Goal: Task Accomplishment & Management: Manage account settings

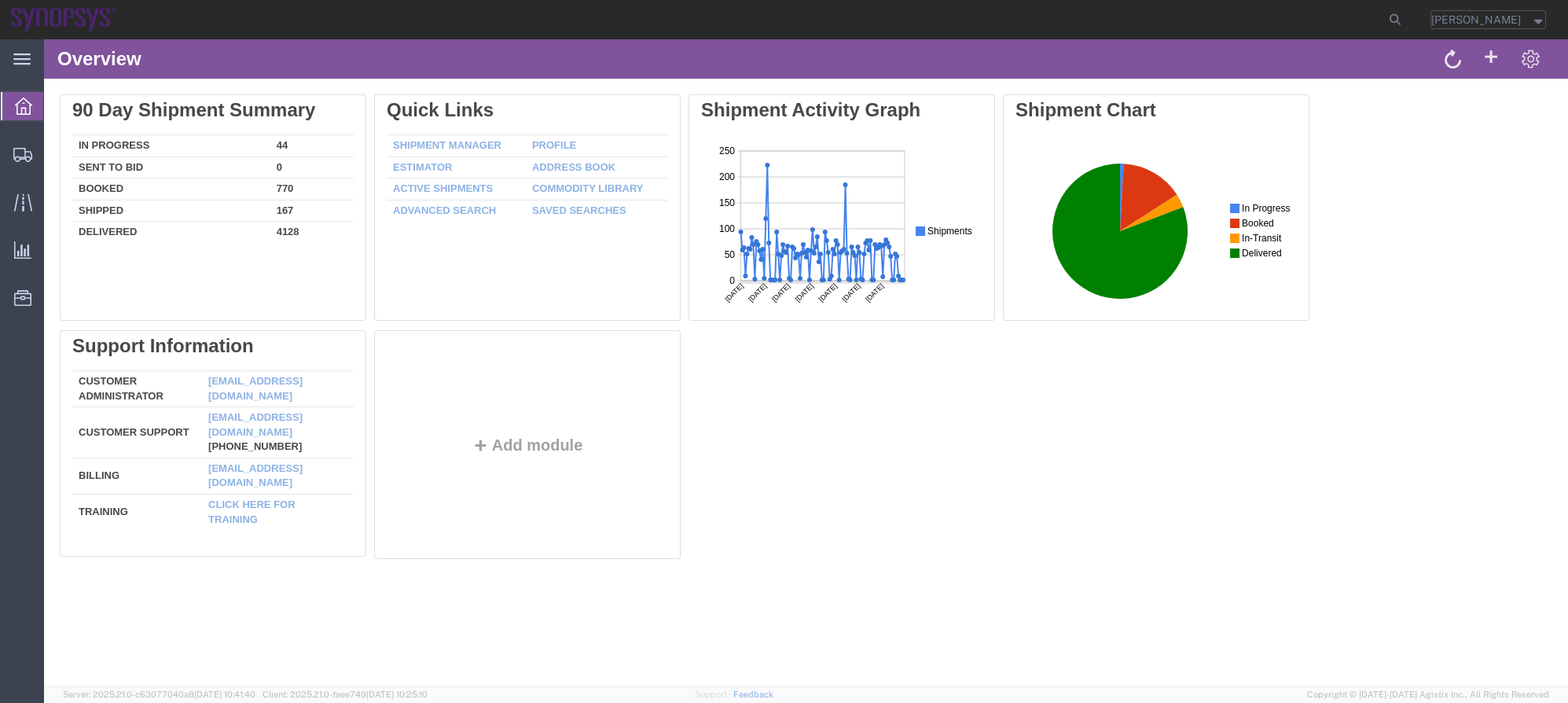
click at [51, 176] on div "Delete 90 Day Shipment Summary In Progress 44 Sent To Bid 0 Booked 770 Shipped …" at bounding box center [806, 330] width 1524 height 503
click at [0, 0] on span "Shipment Manager" at bounding box center [0, 0] width 0 height 0
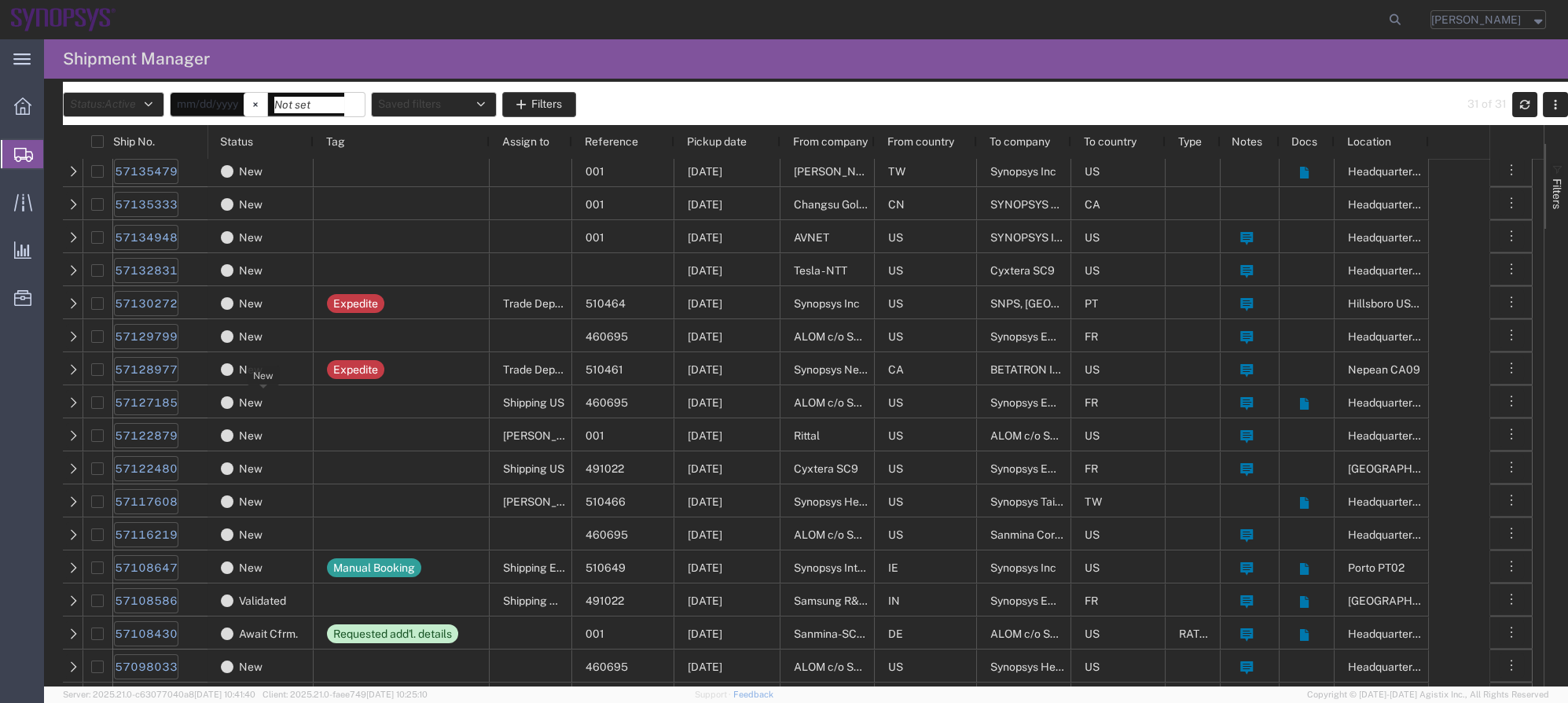
scroll to position [71, 0]
click at [161, 376] on link "57128977" at bounding box center [145, 370] width 64 height 25
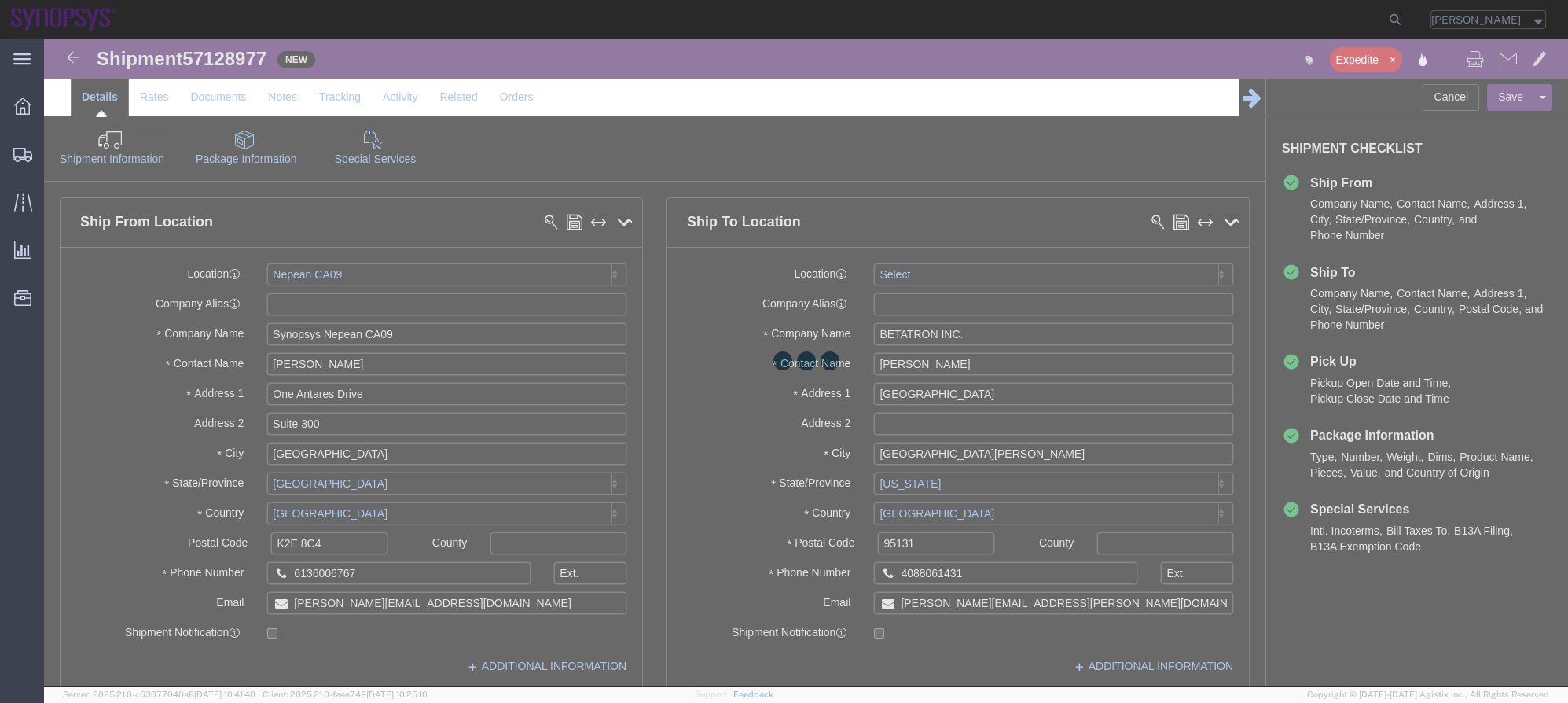
select select "63079"
select select
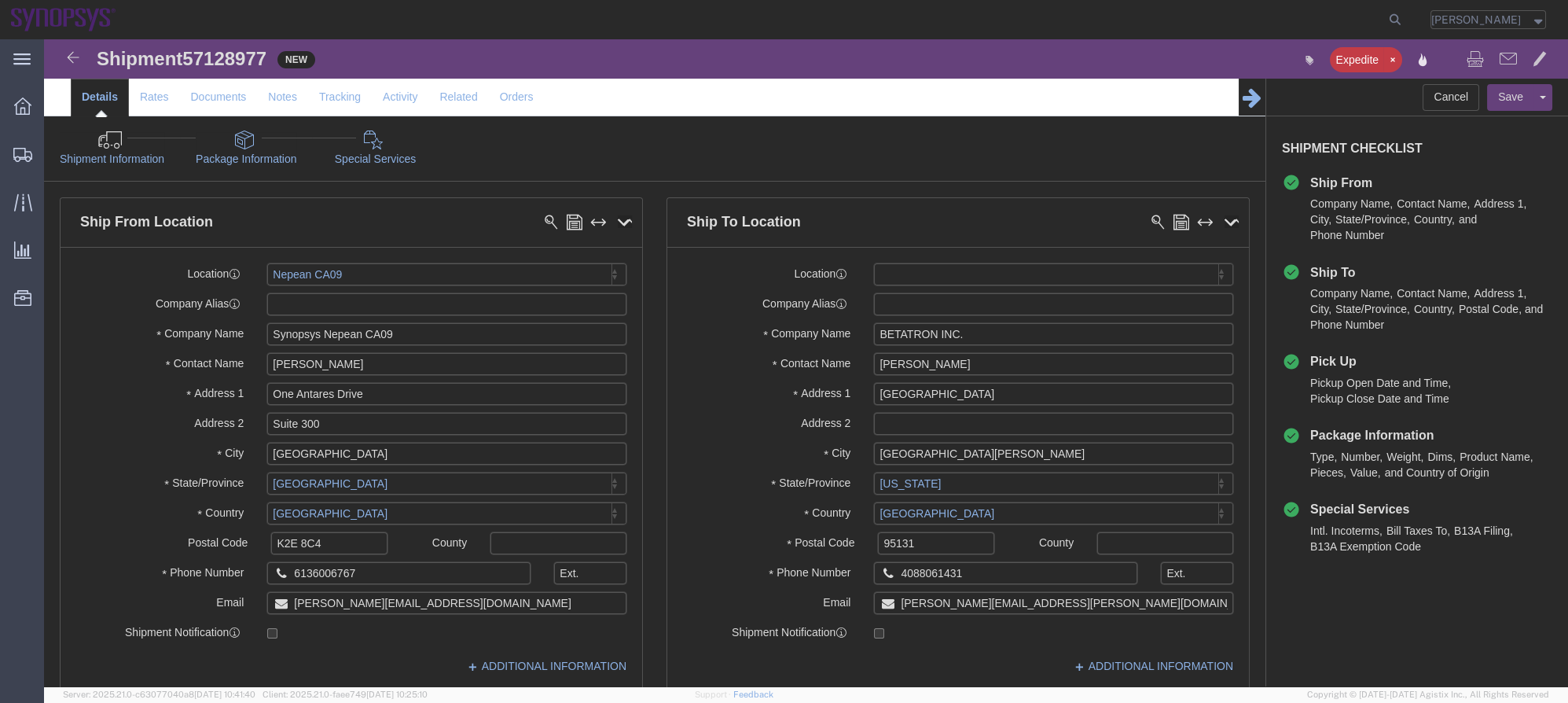
click link "Package Information"
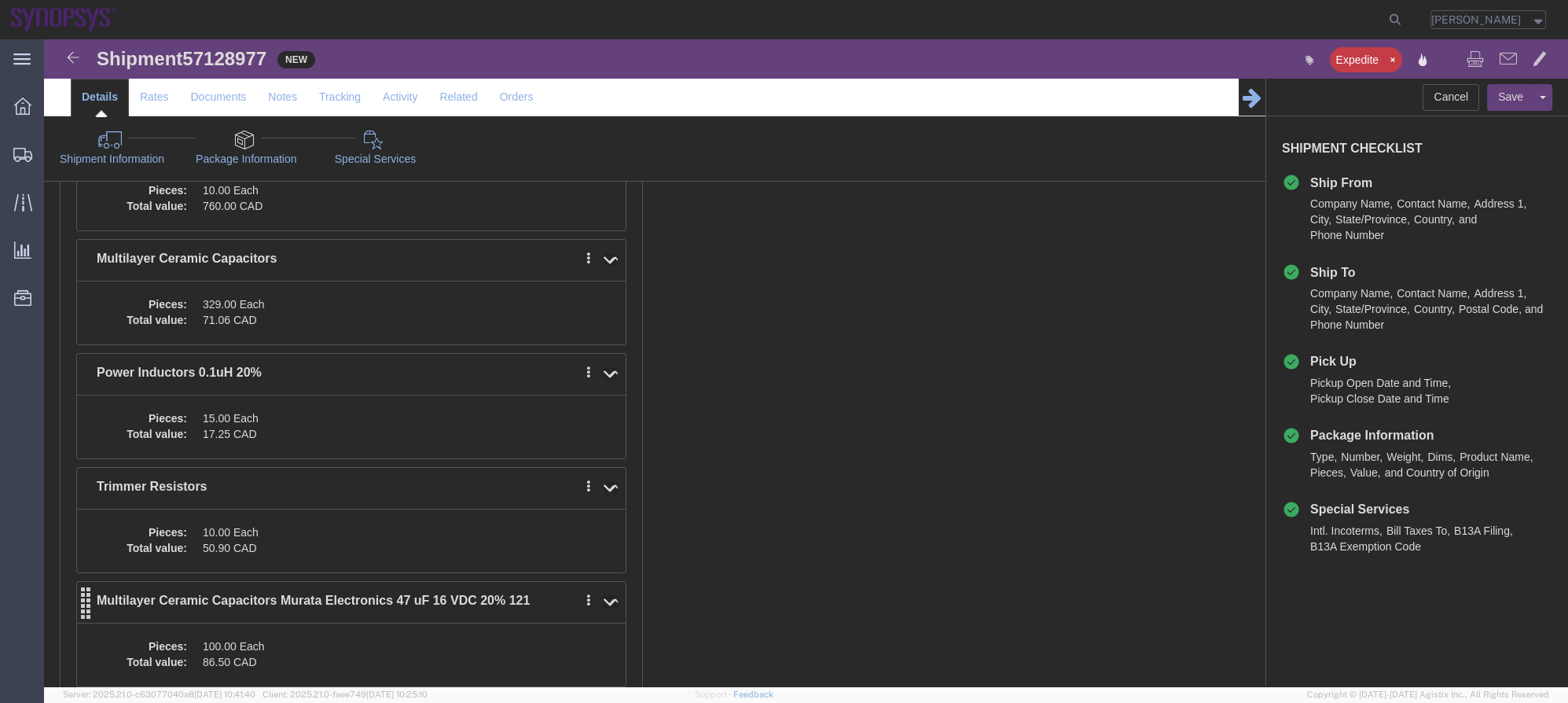
scroll to position [571, 0]
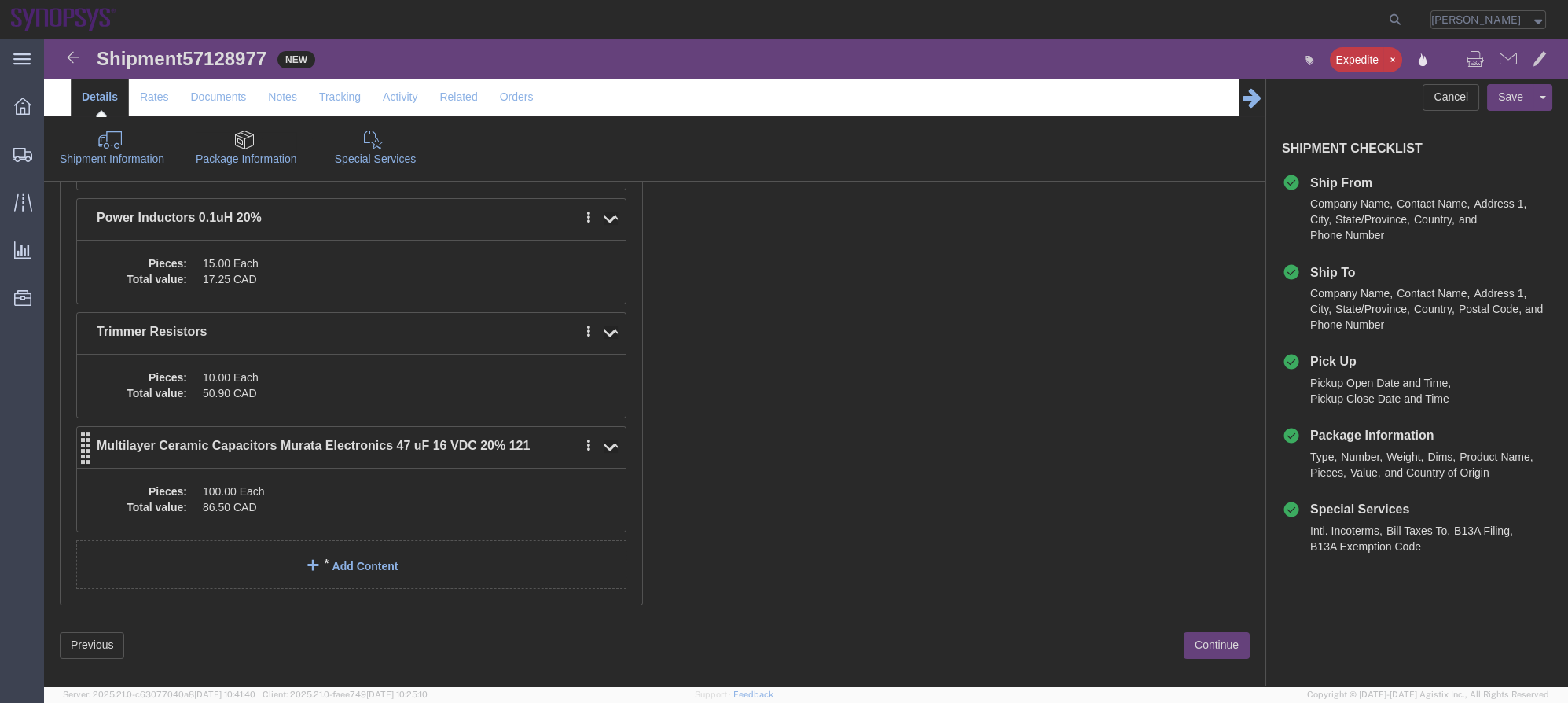
click dd "100.00 Each"
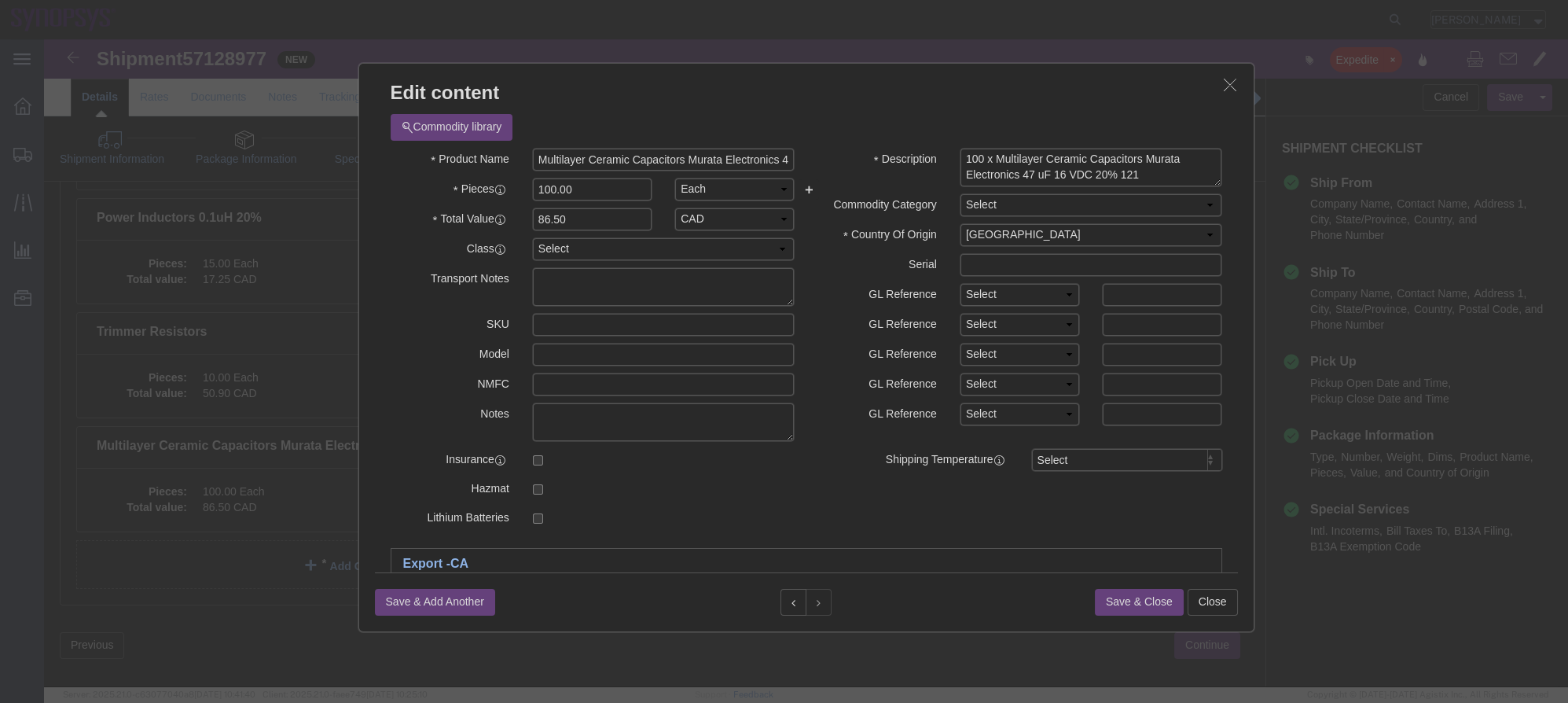
click button "button"
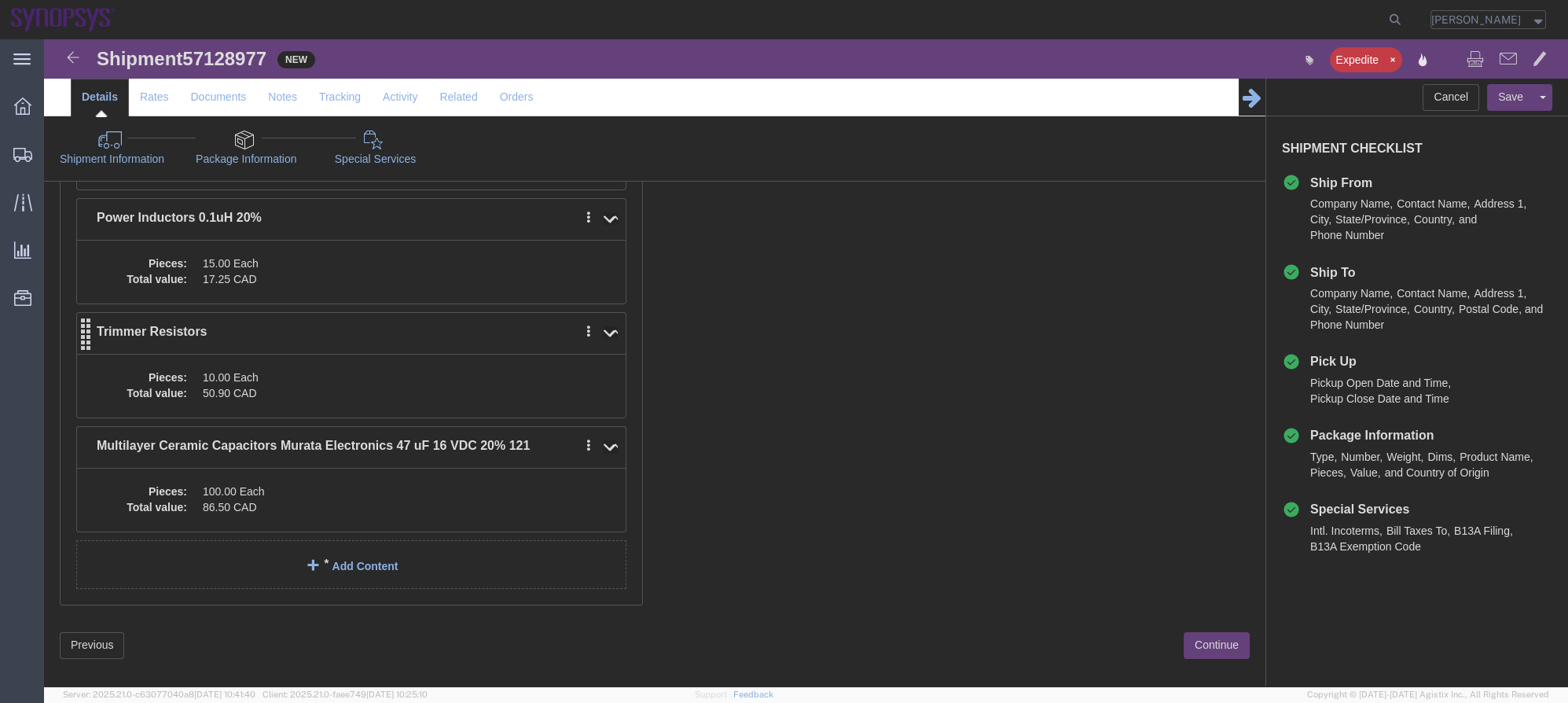
click div "Pieces: 10.00 Each Total value: 50.90 CAD"
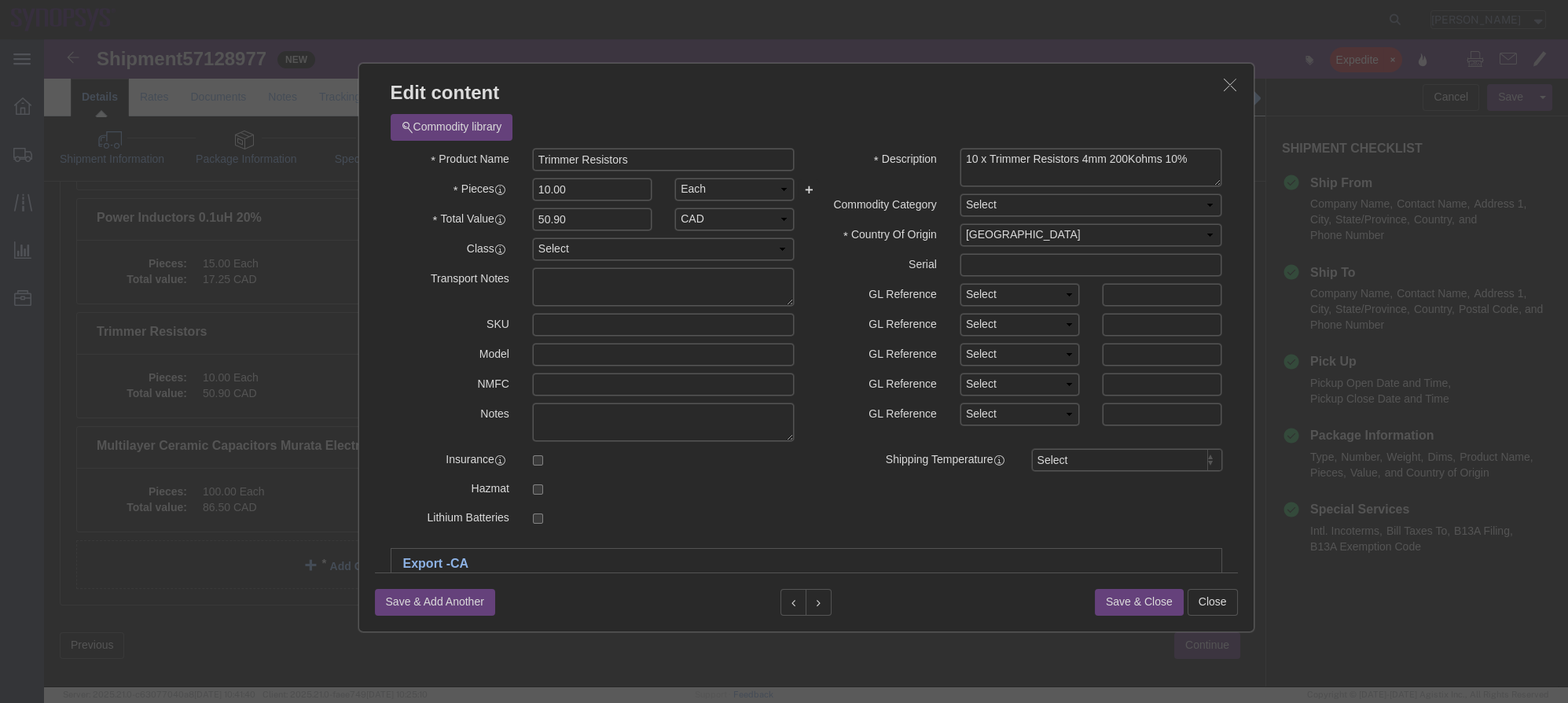
scroll to position [283, 0]
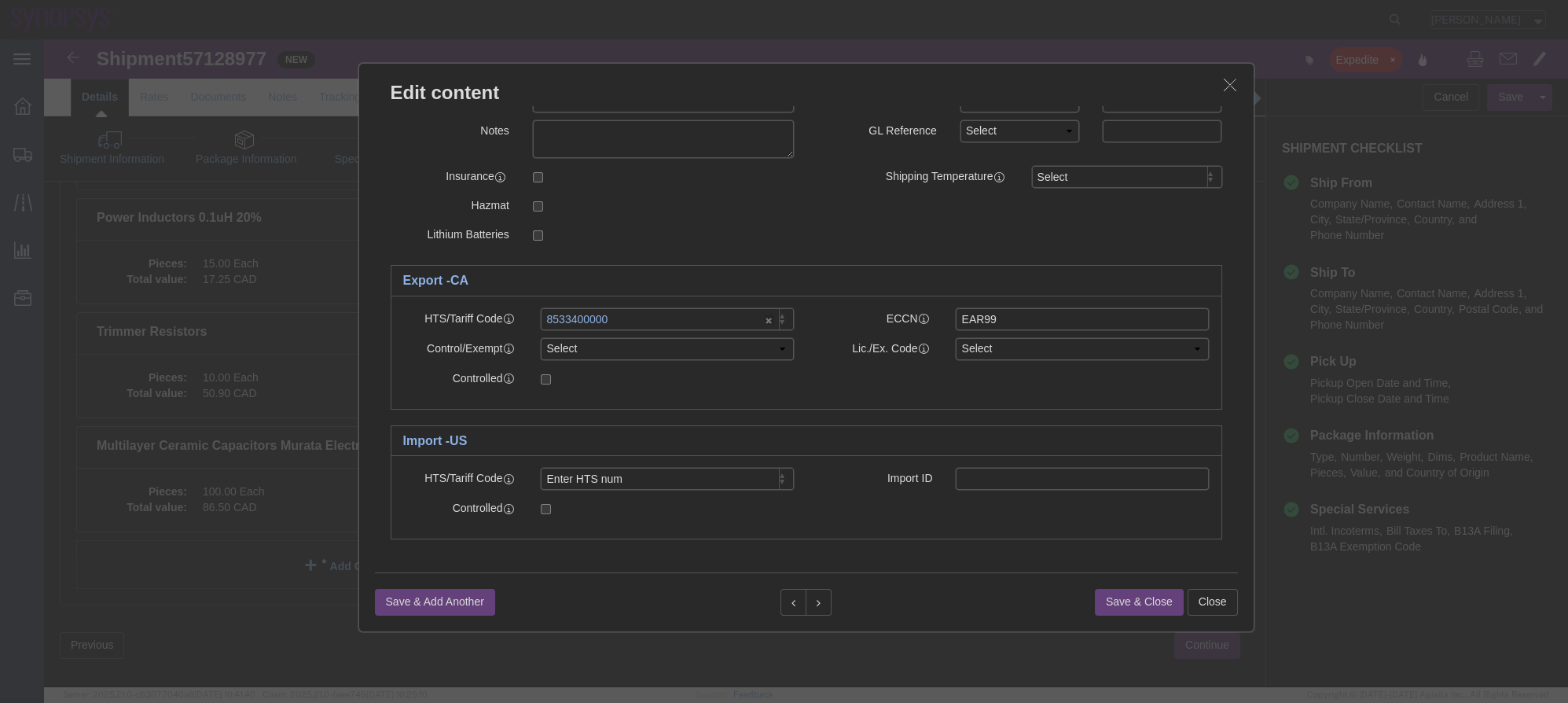
click h3 "Edit content"
click icon "button"
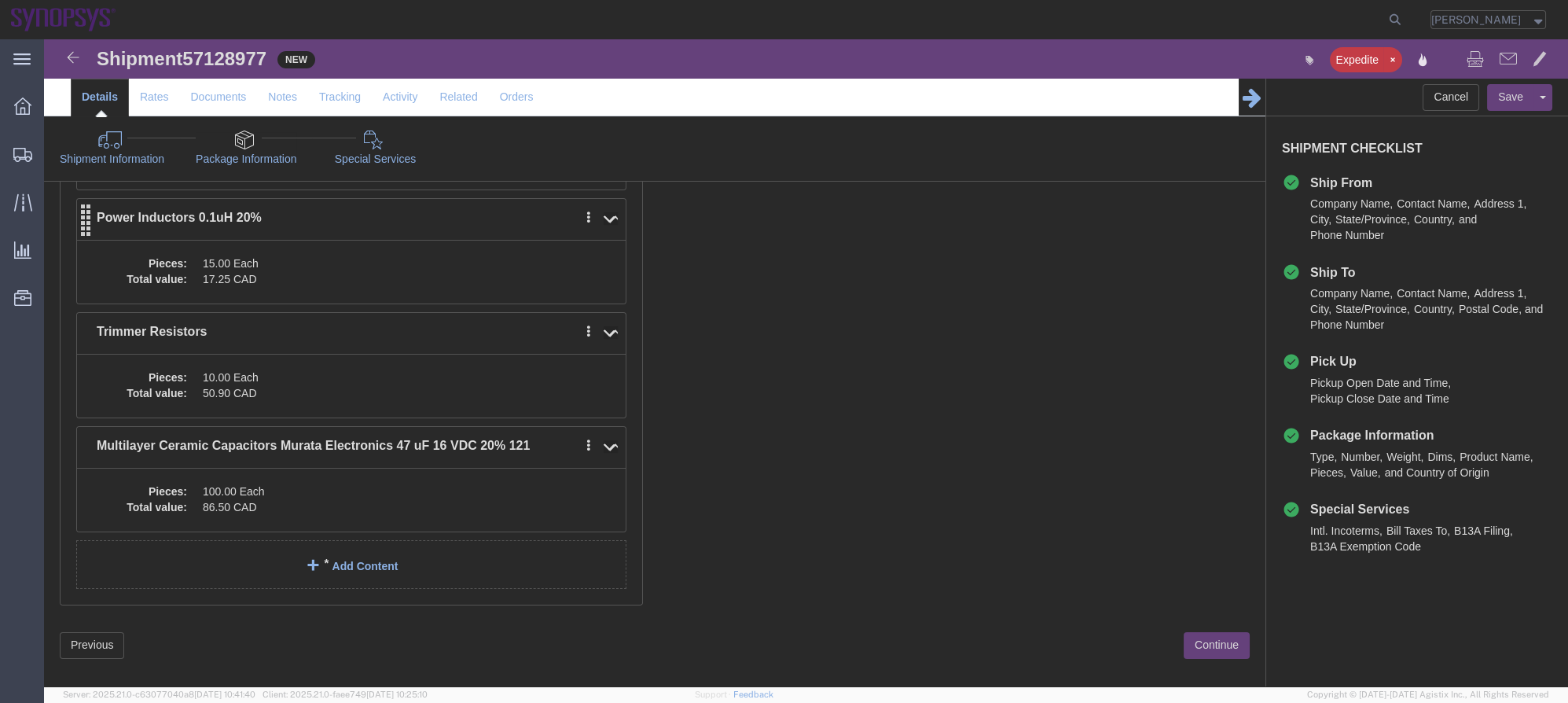
click dd "15.00 Each"
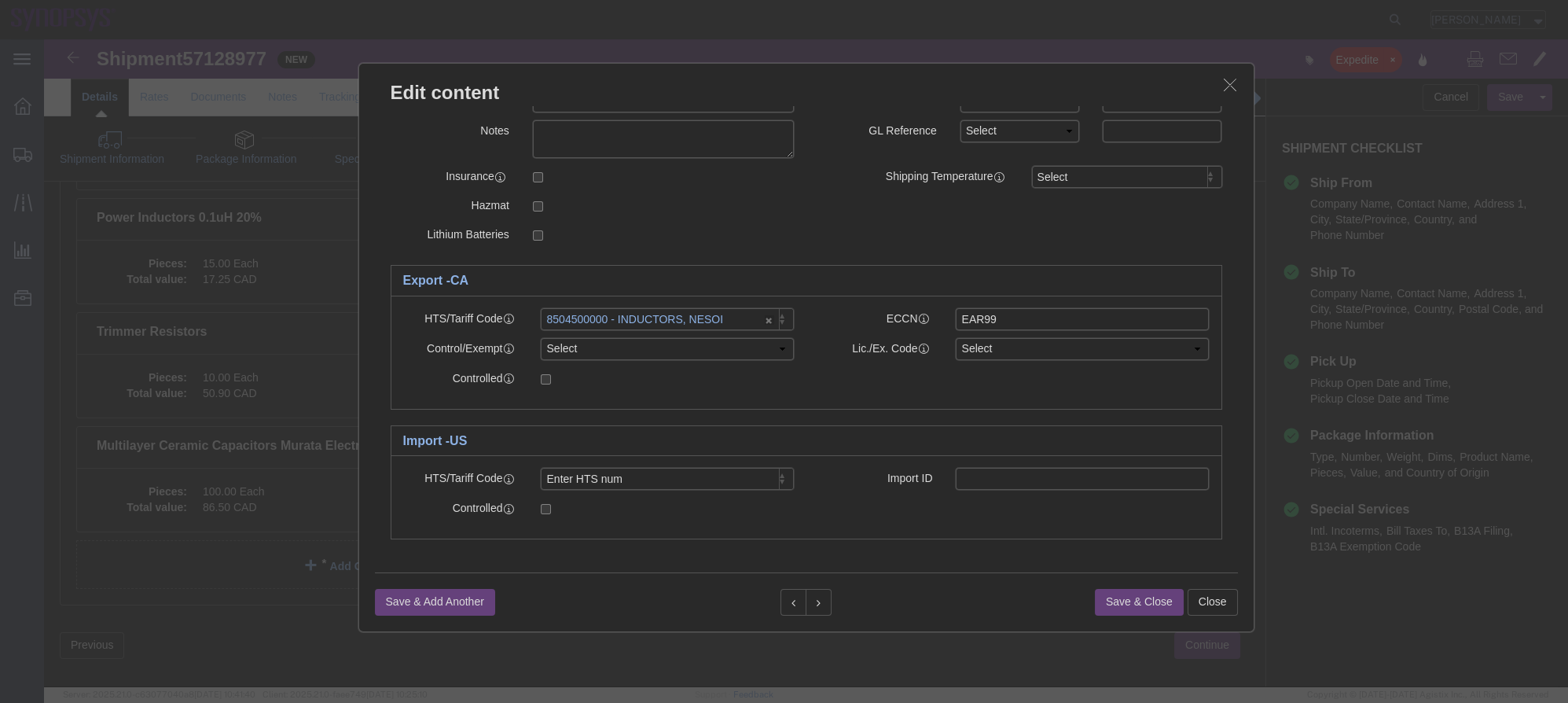
click button "button"
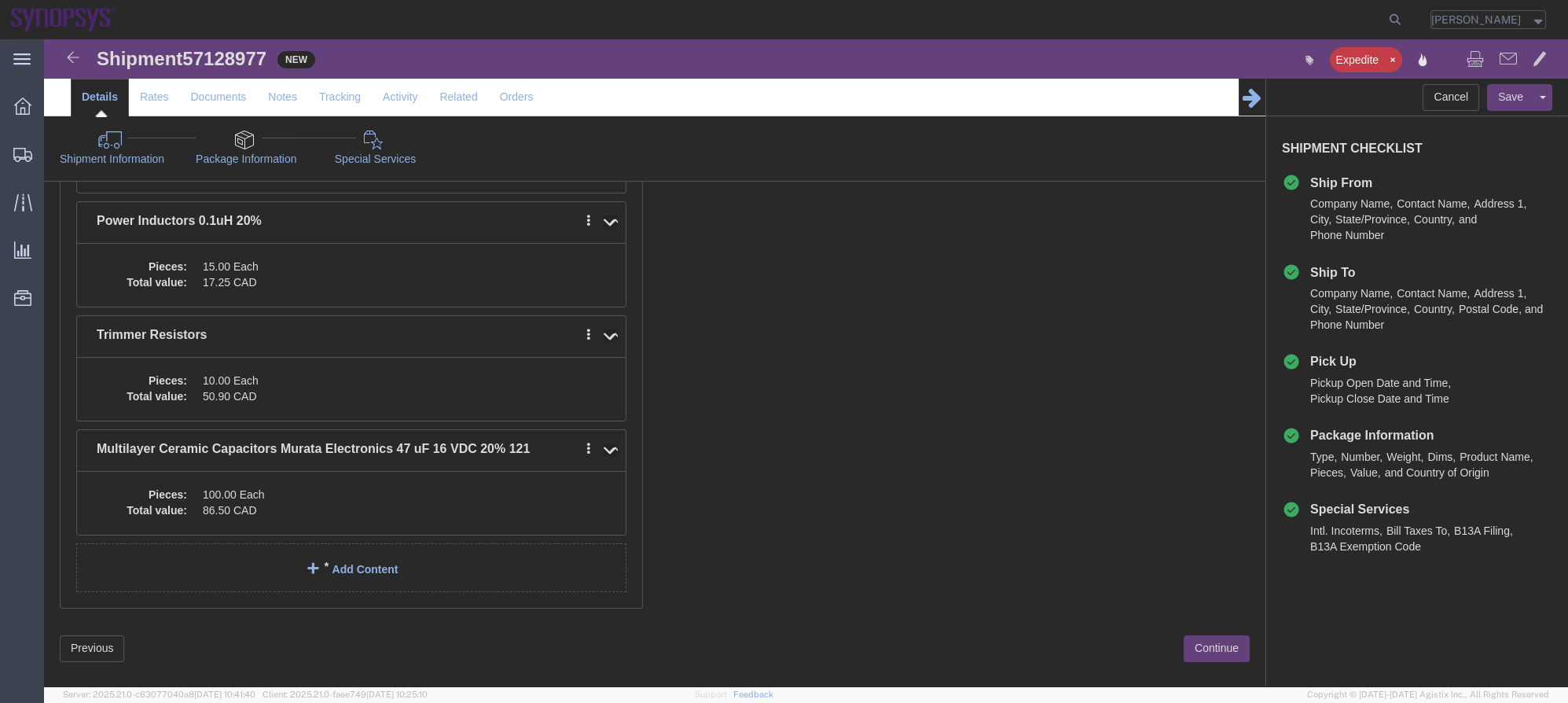
scroll to position [429, 0]
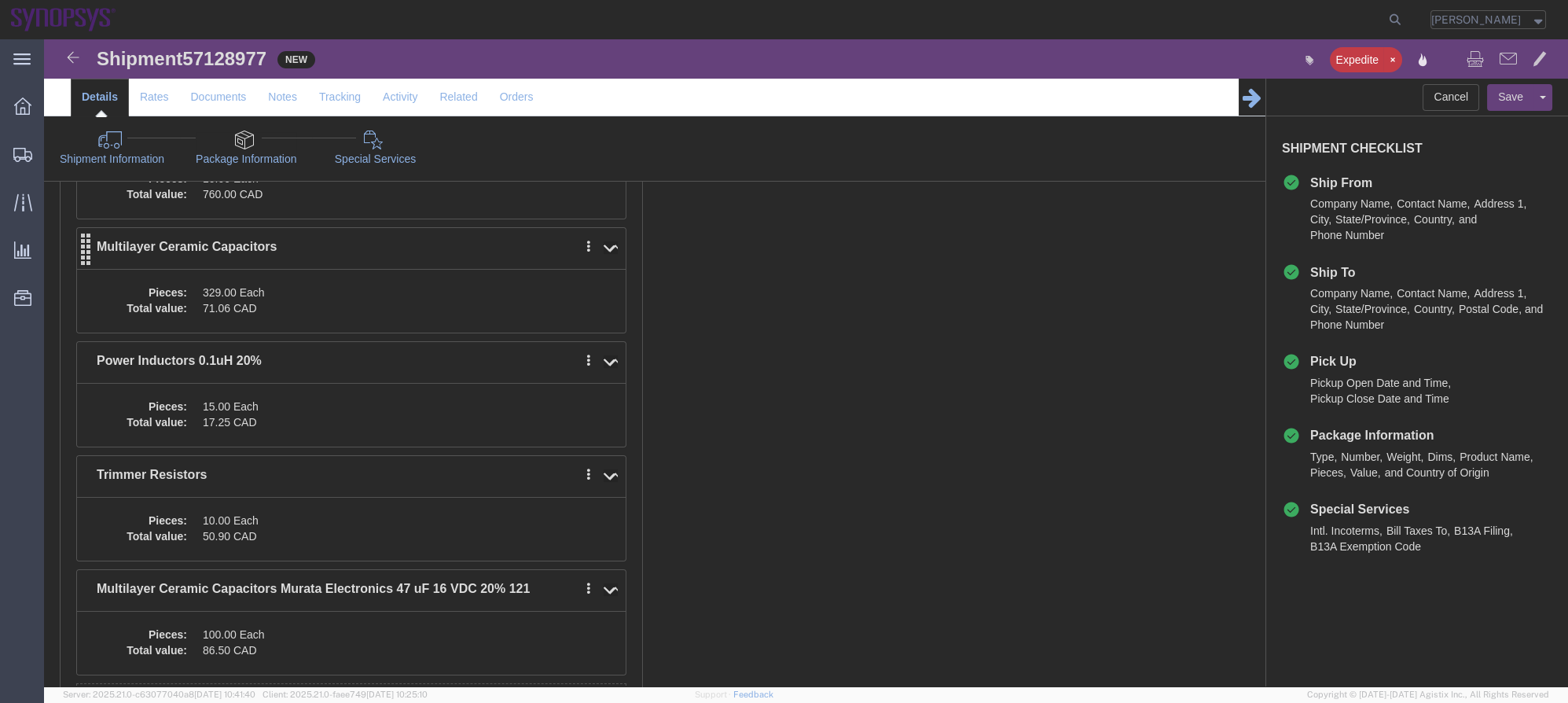
click dd "329.00 Each"
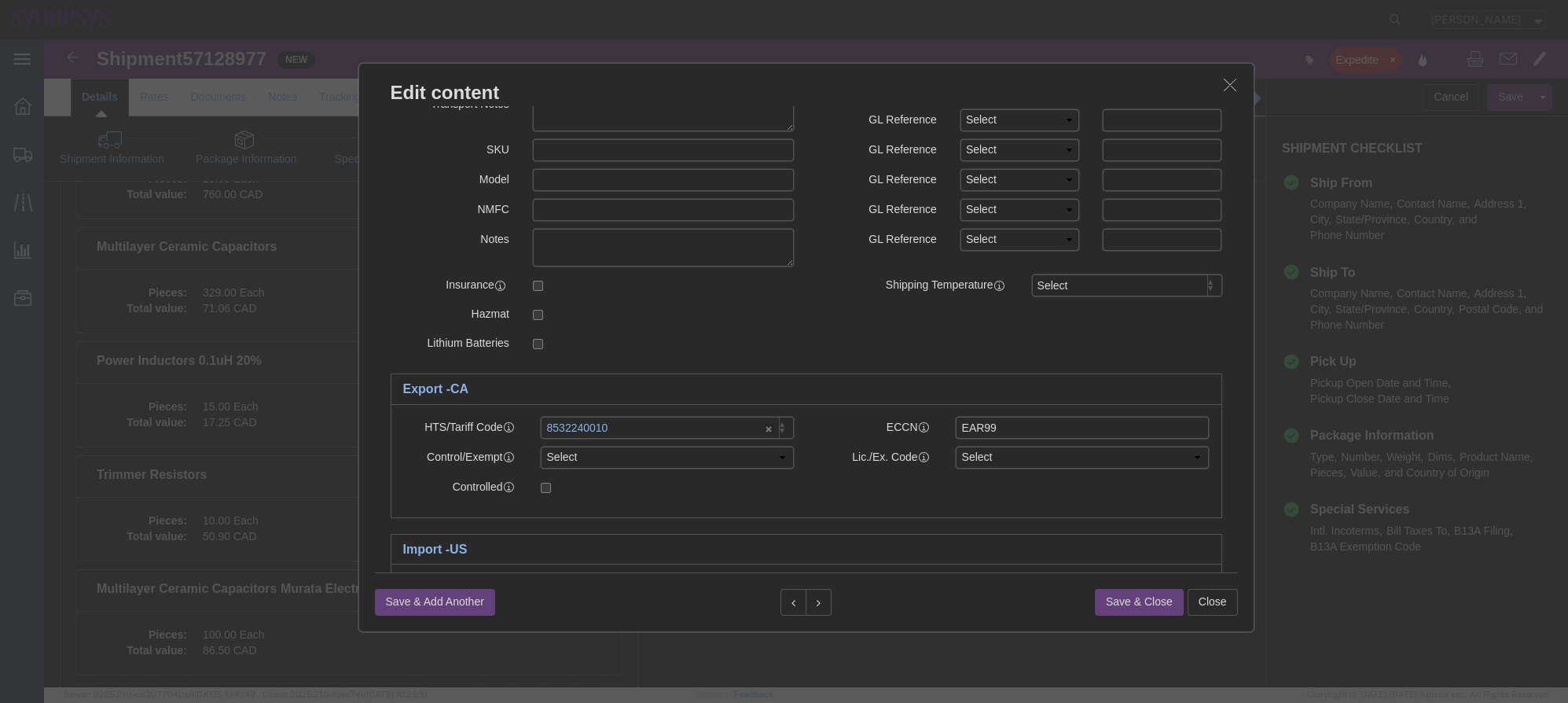
scroll to position [214, 0]
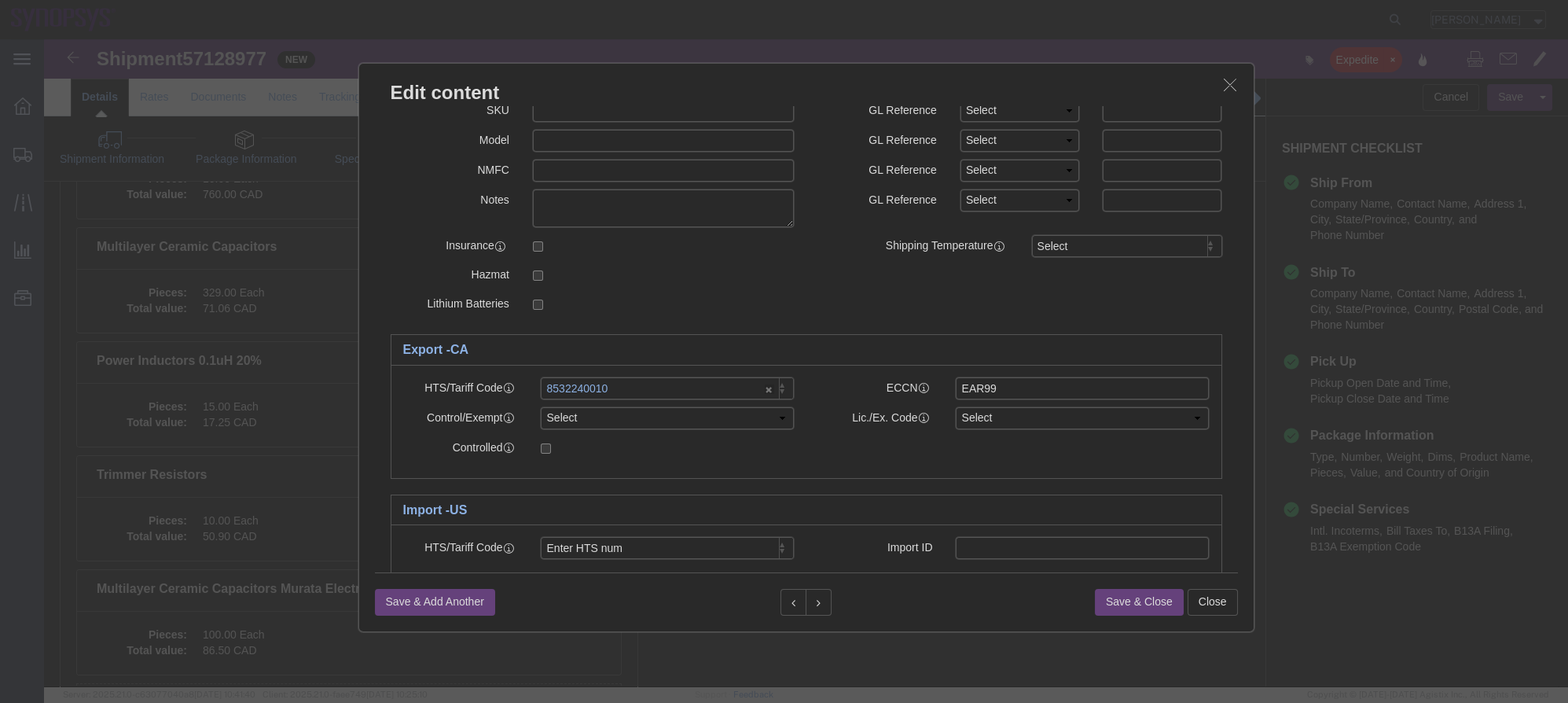
click icon "button"
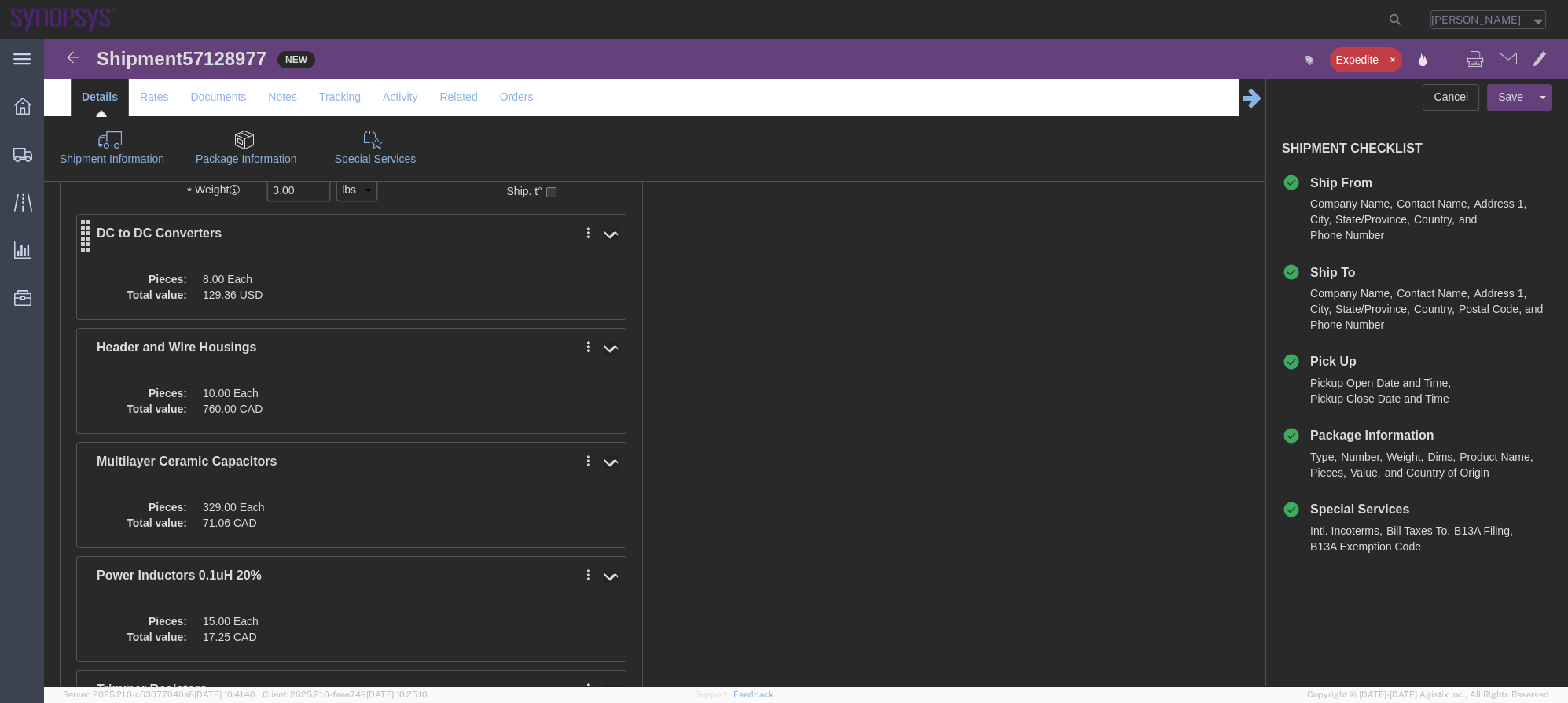
click div "Pieces: 8.00 Each Total value: 129.36 USD"
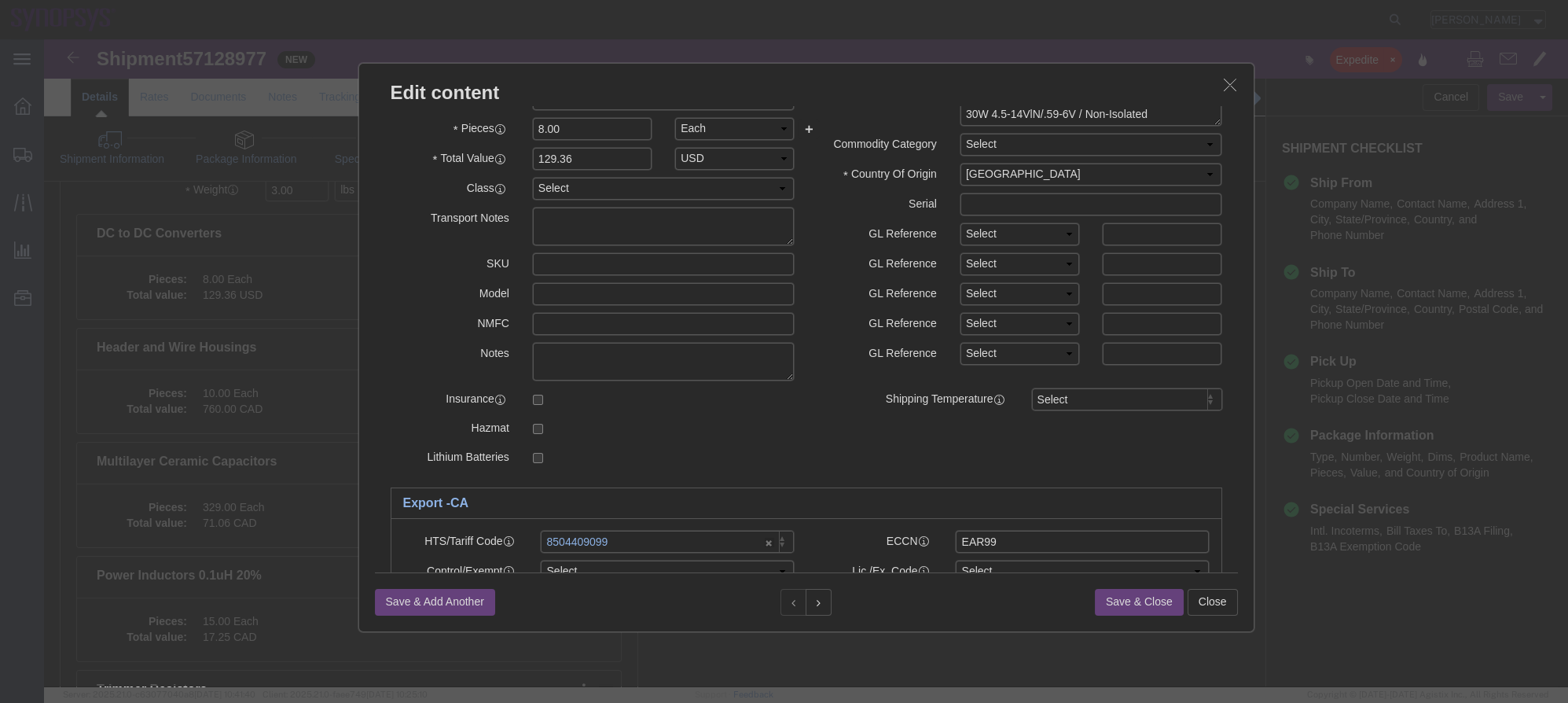
scroll to position [142, 0]
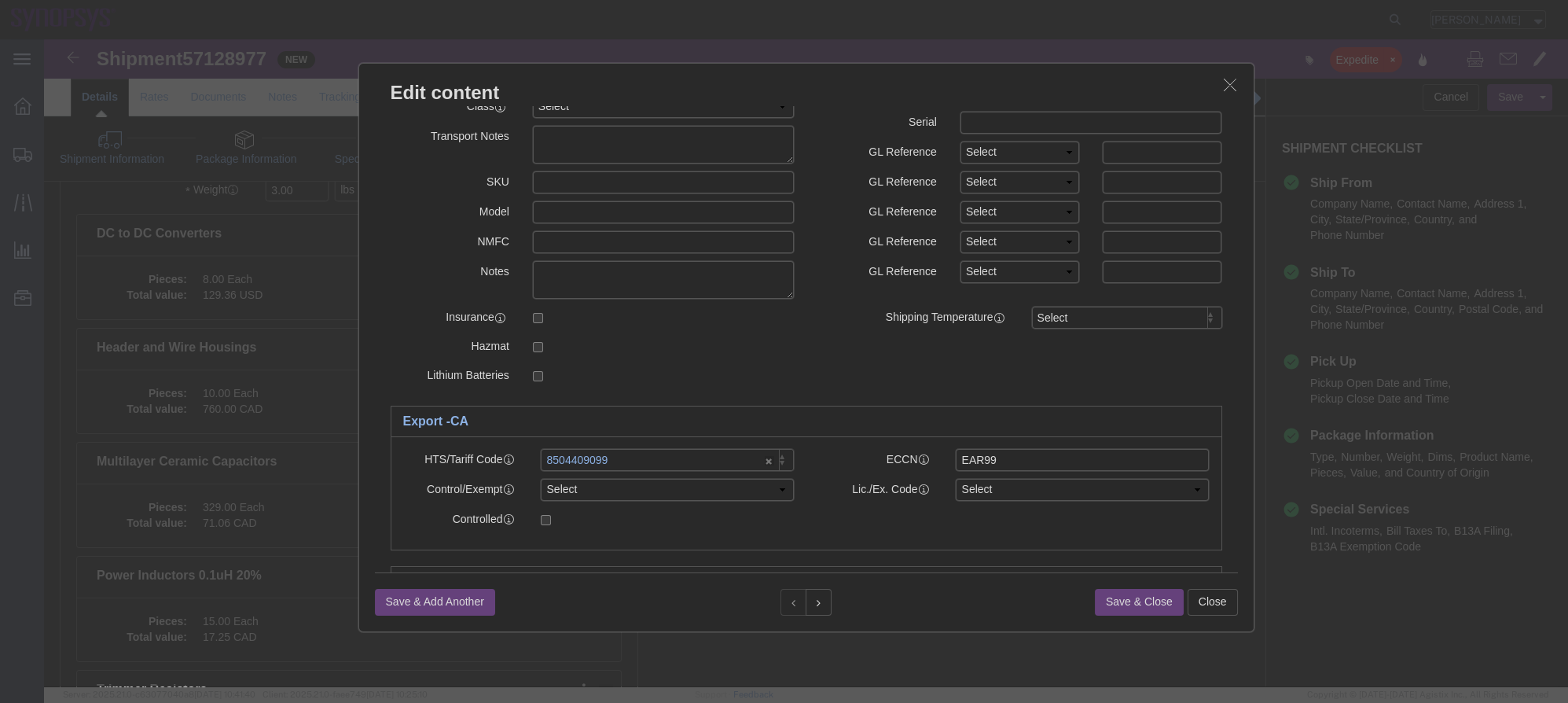
click h3 "Edit content"
click icon "button"
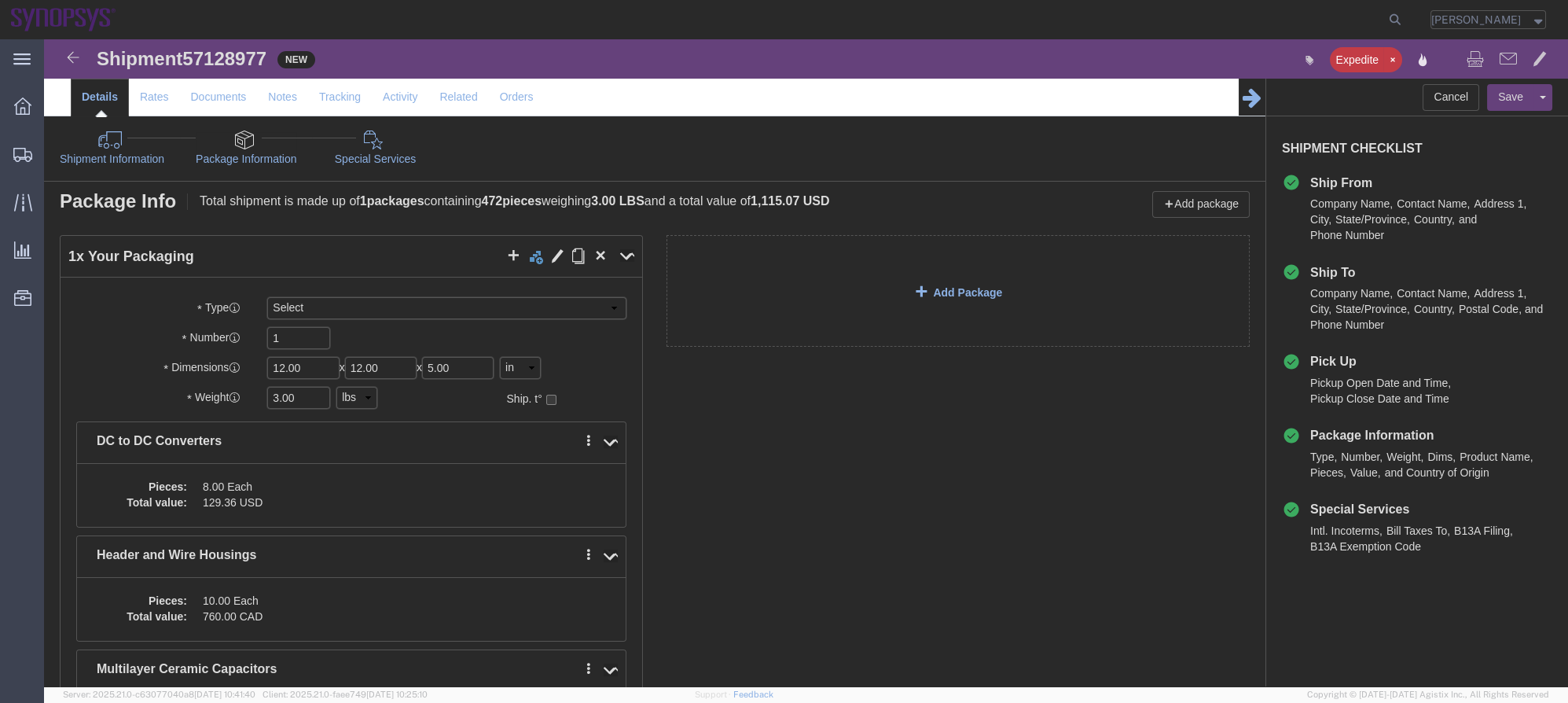
scroll to position [0, 0]
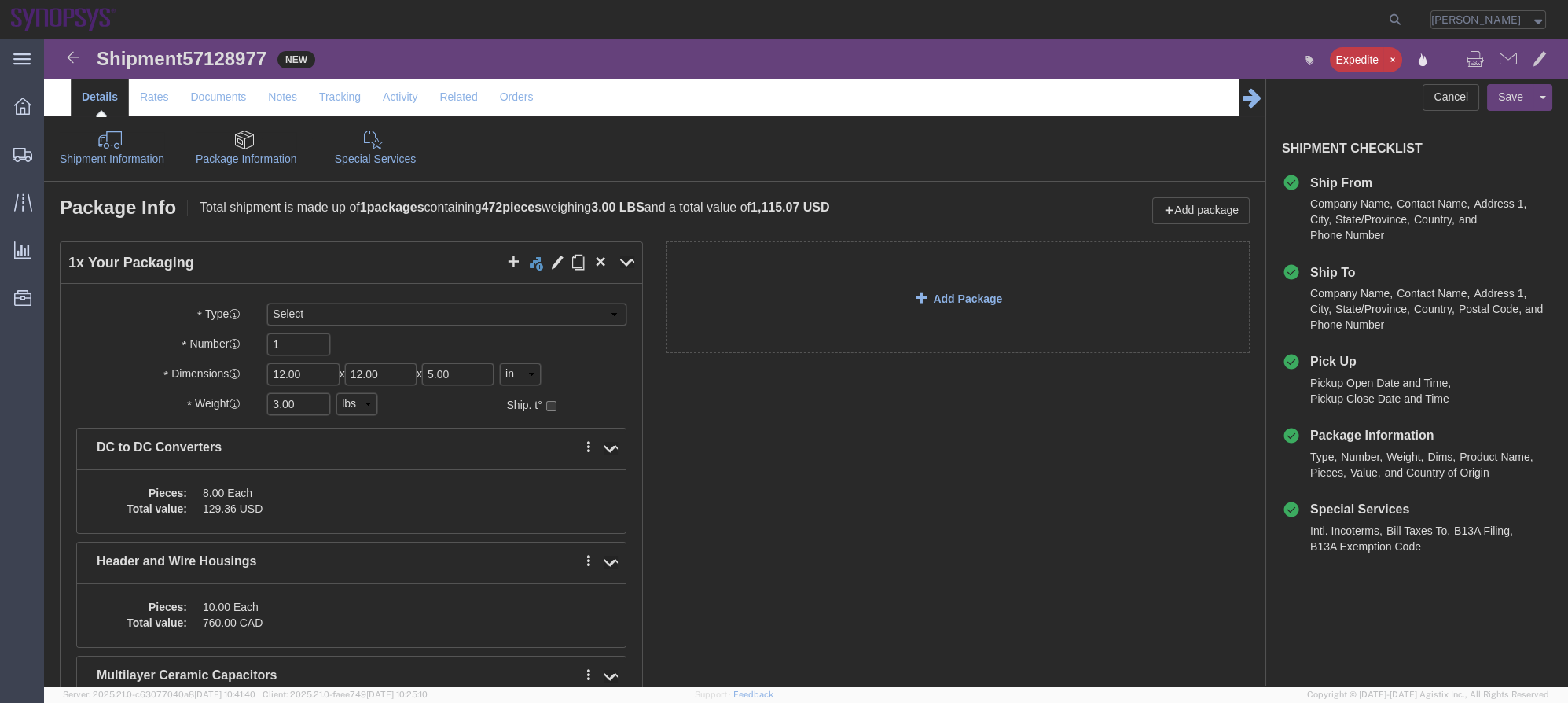
click link "Shipment Information"
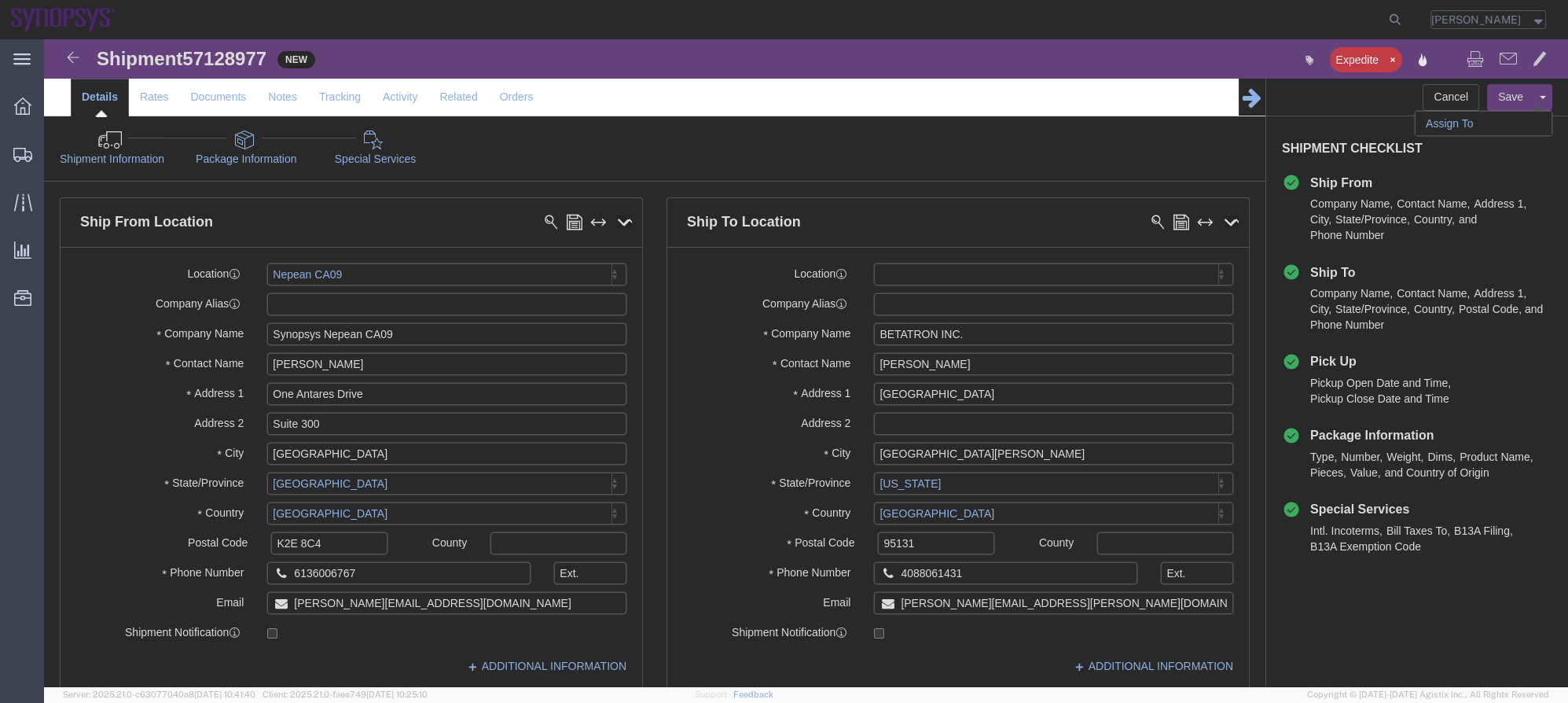
click link "Assign To"
select select
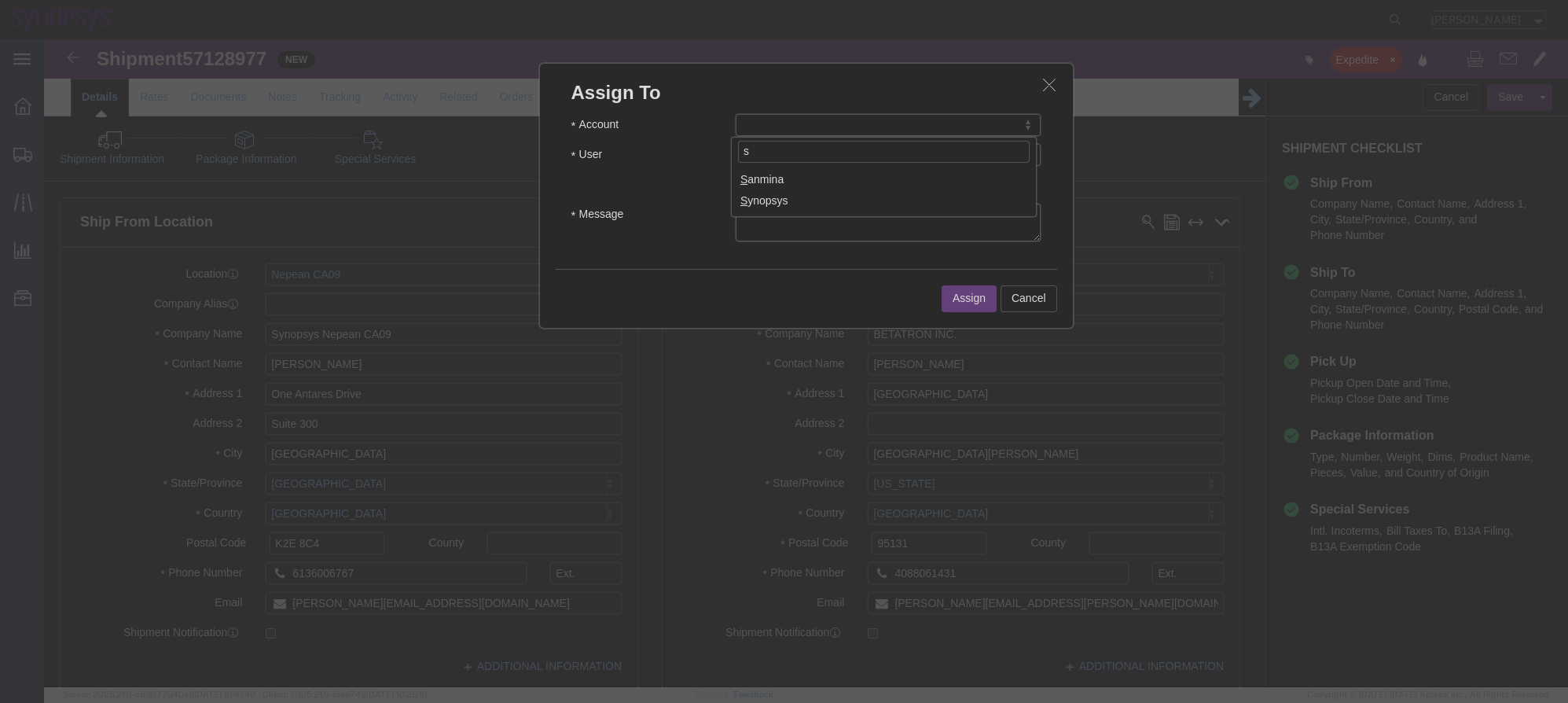
type input "s"
select select "117156"
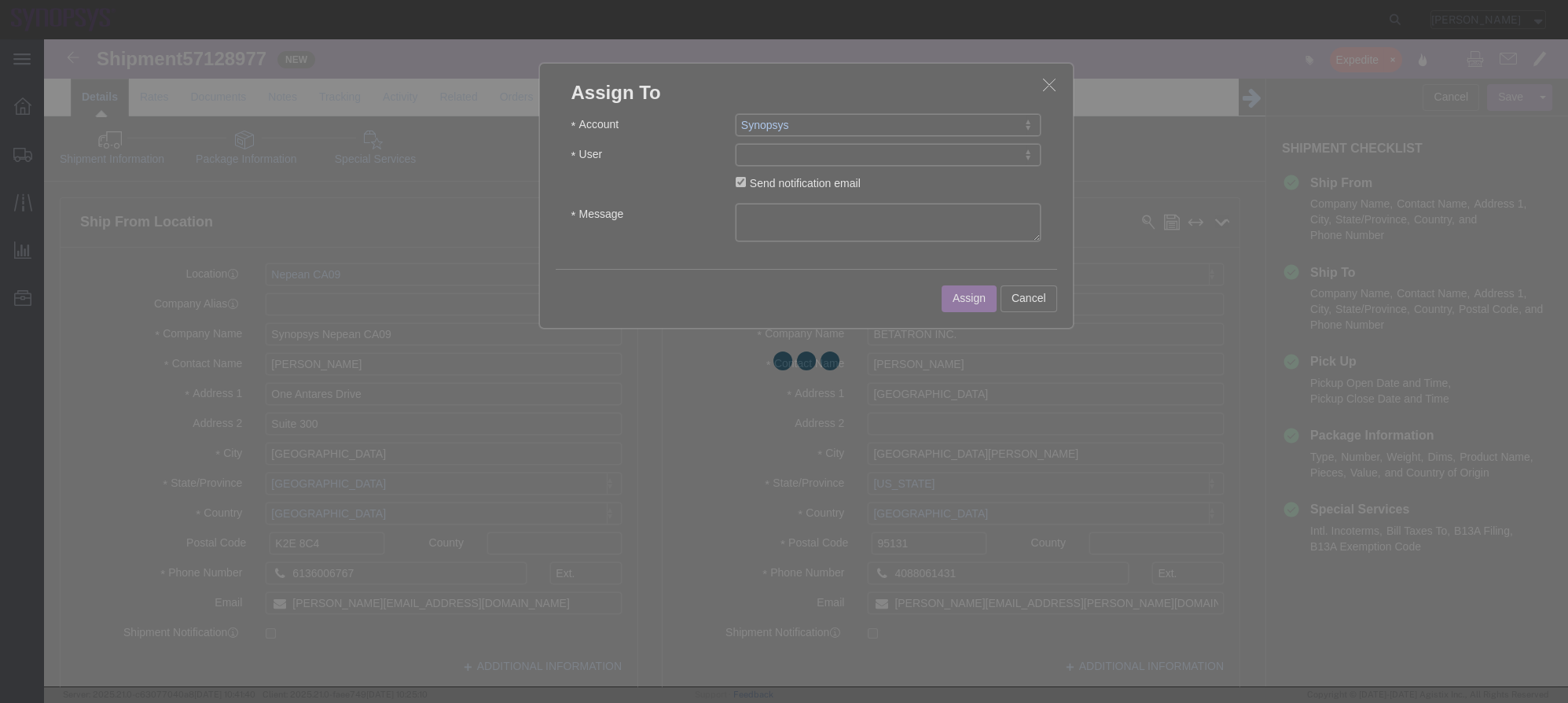
select select
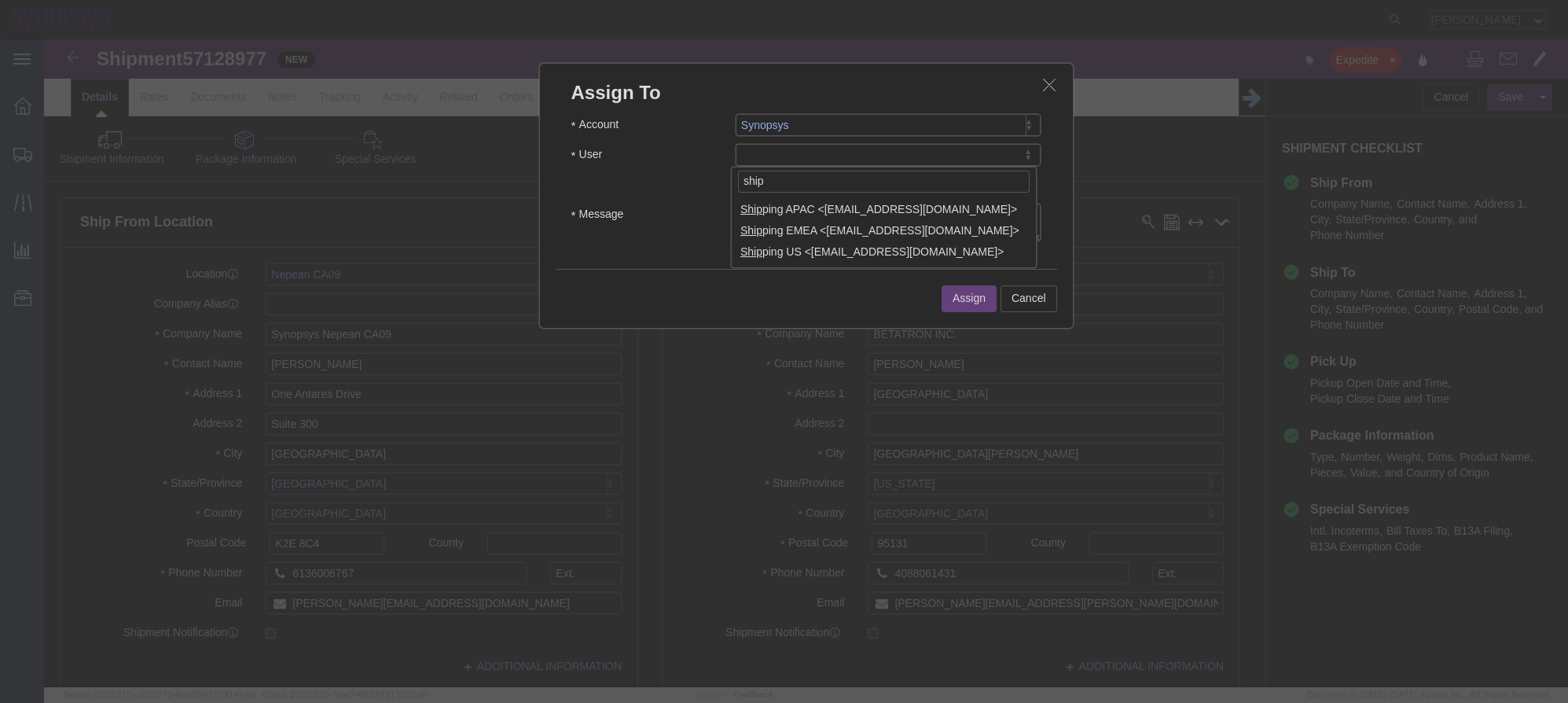
type input "ship"
select select "100122"
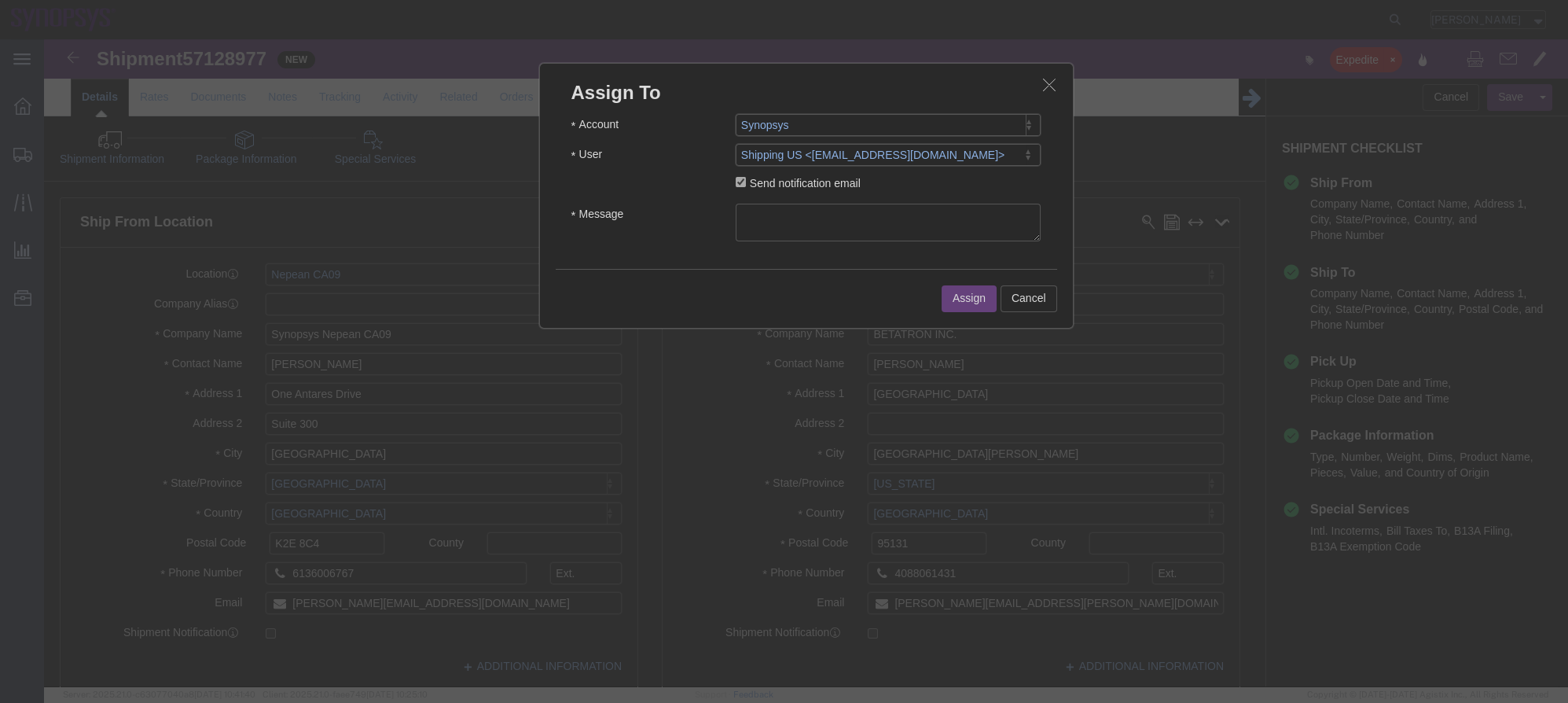
click textarea "Message"
type textarea "a"
click button "Assign"
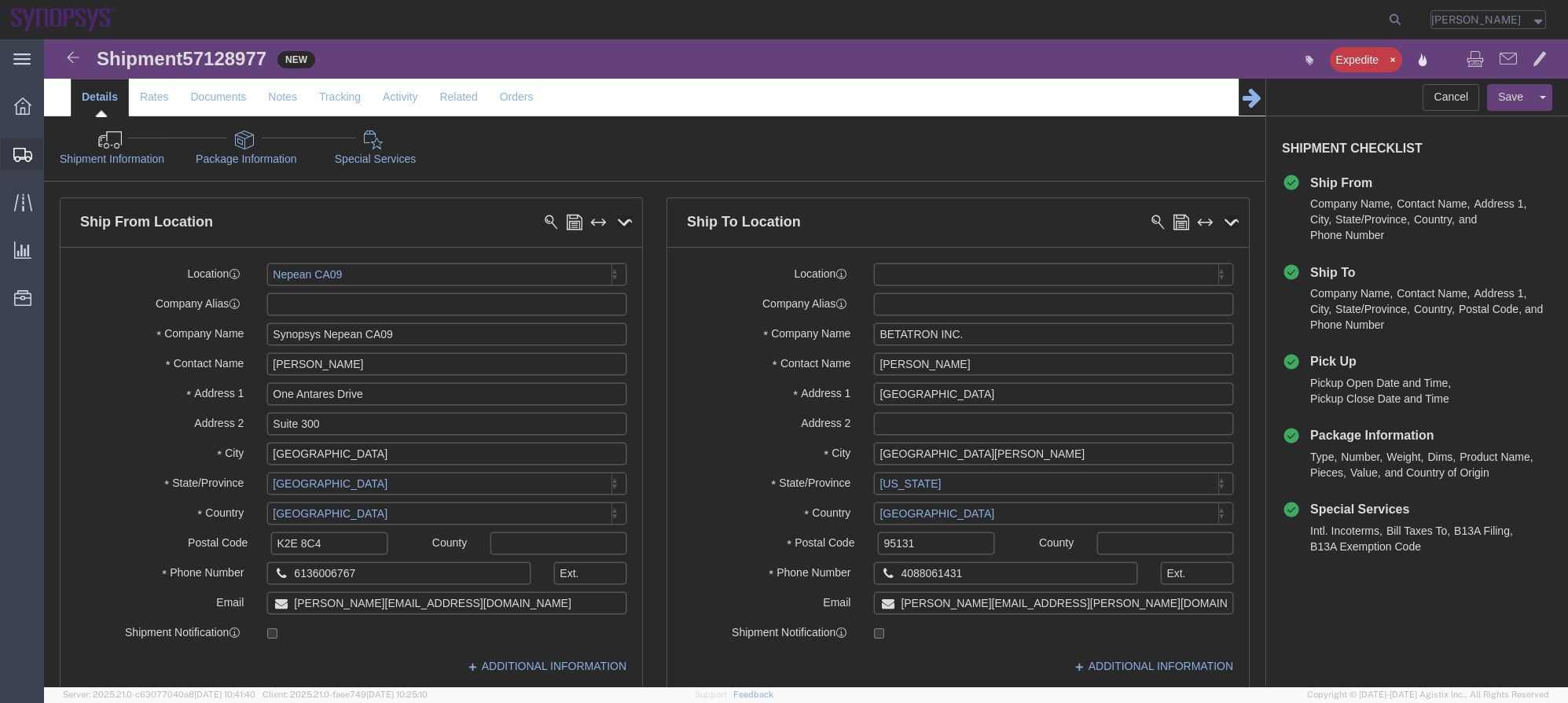
click at [0, 0] on span "Shipment Manager" at bounding box center [0, 0] width 0 height 0
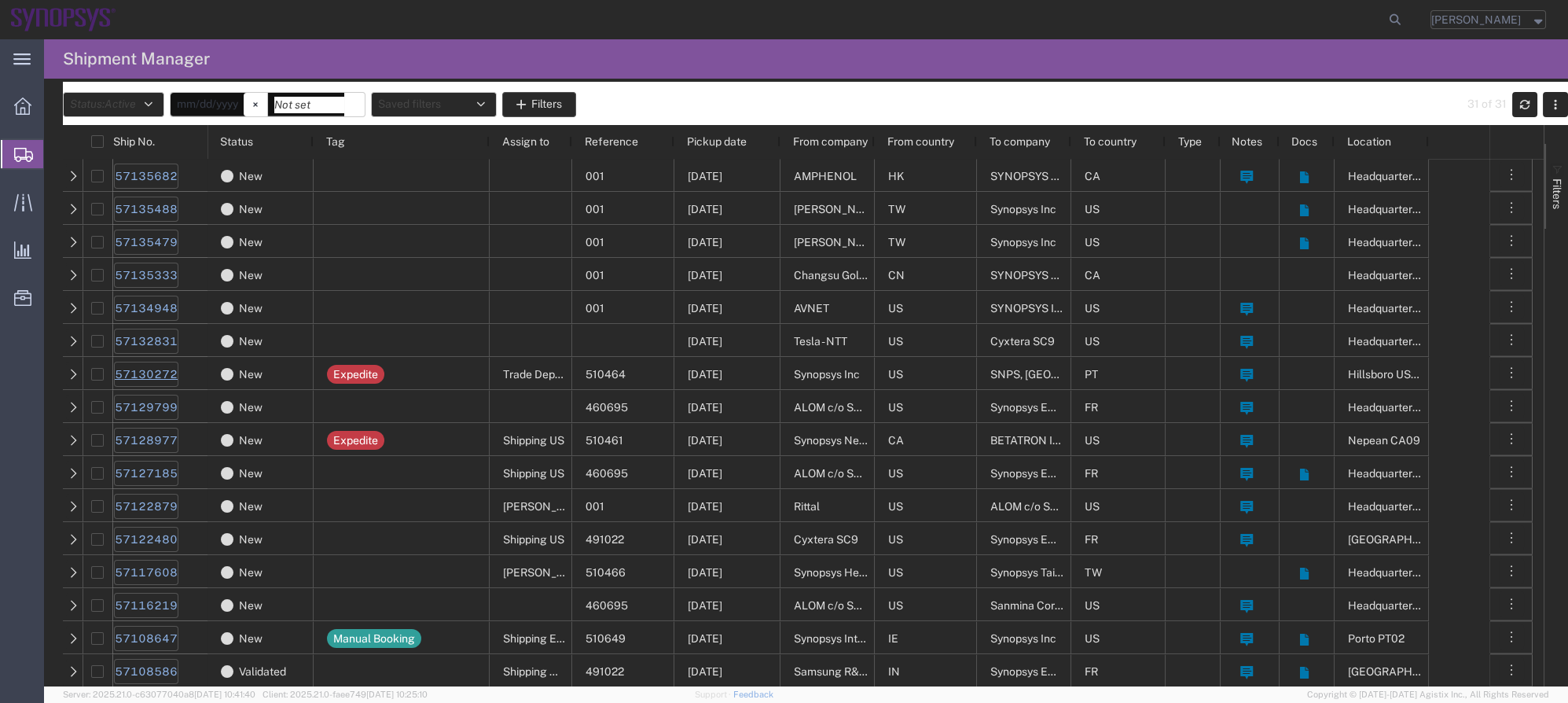
click at [153, 366] on link "57130272" at bounding box center [145, 374] width 64 height 25
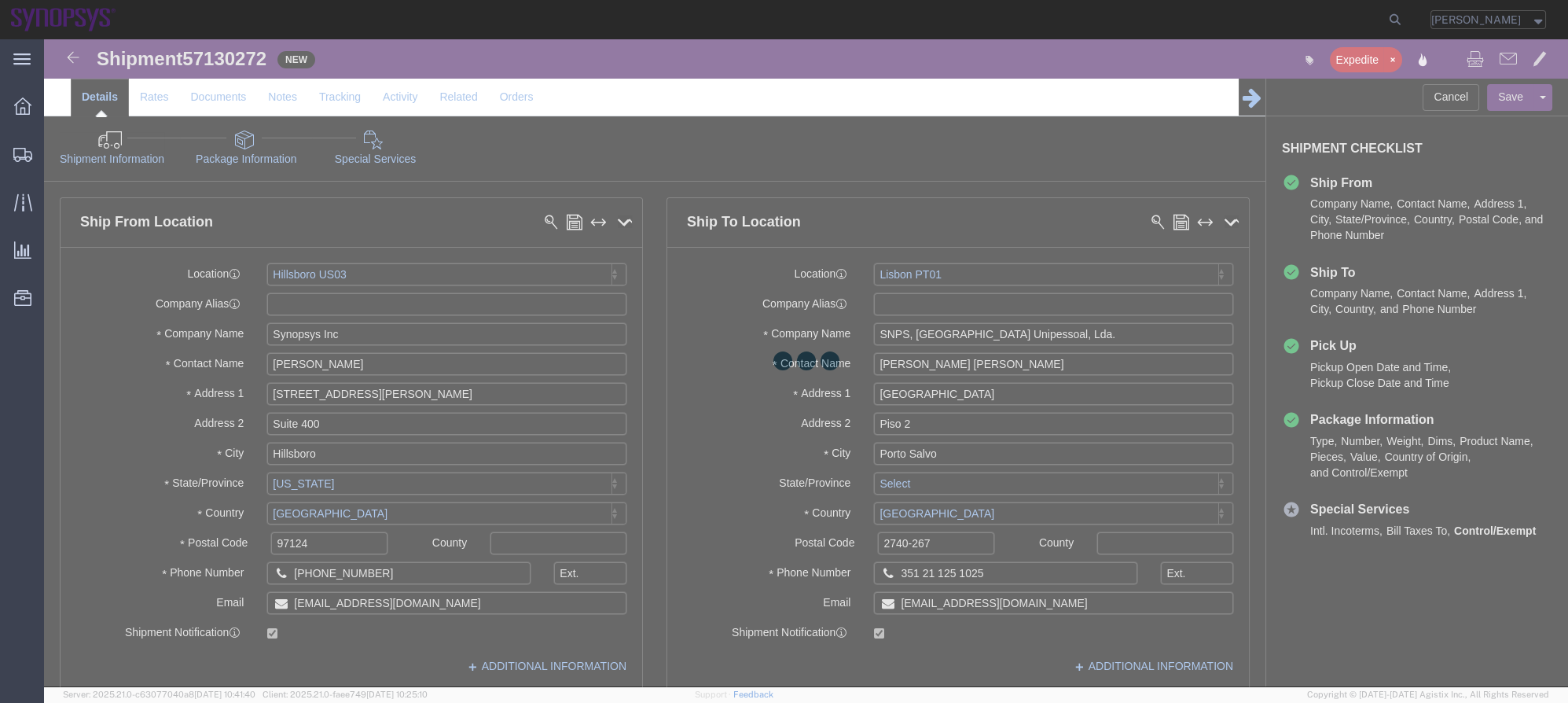
select select "63190"
select select "63152"
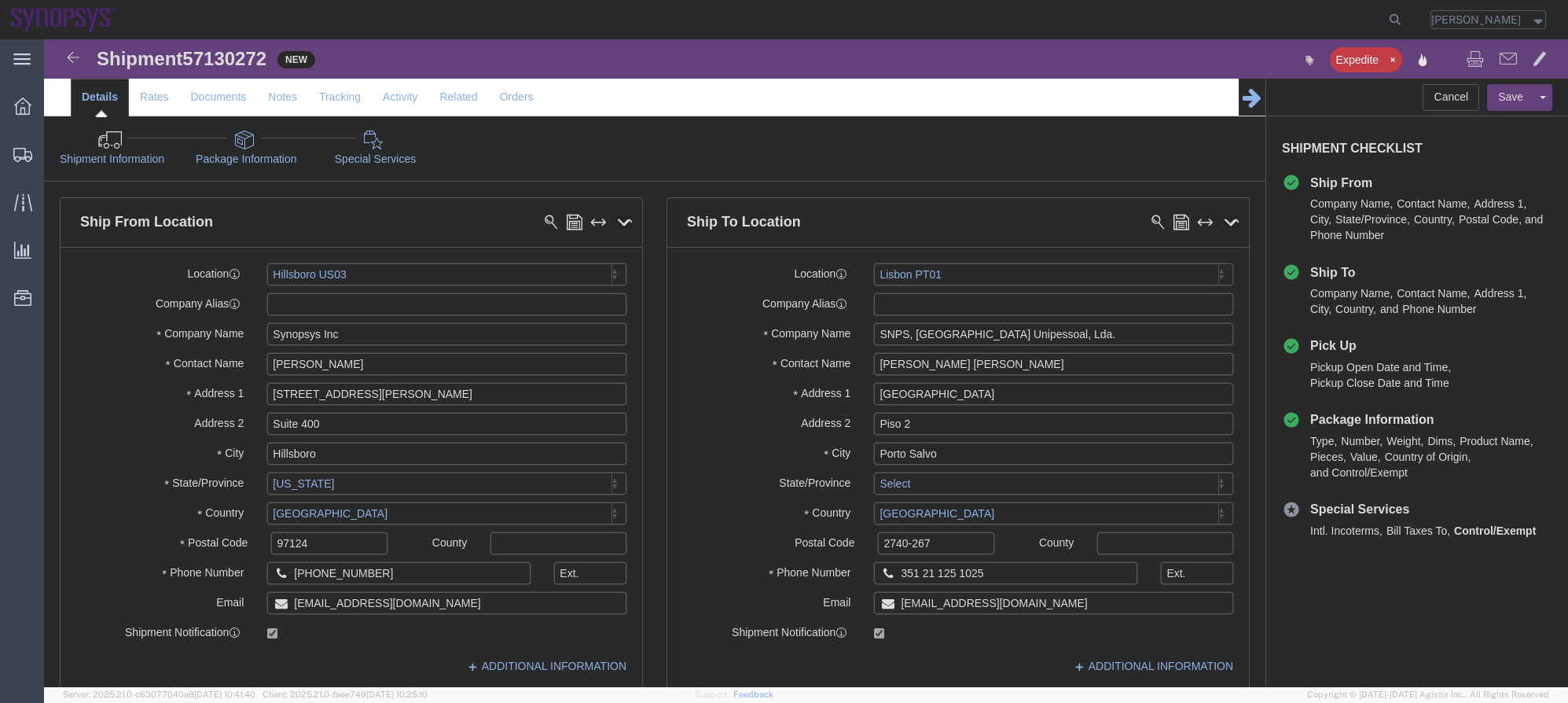
click div "Shipment Information Package Information Special Services"
click link "Package Information"
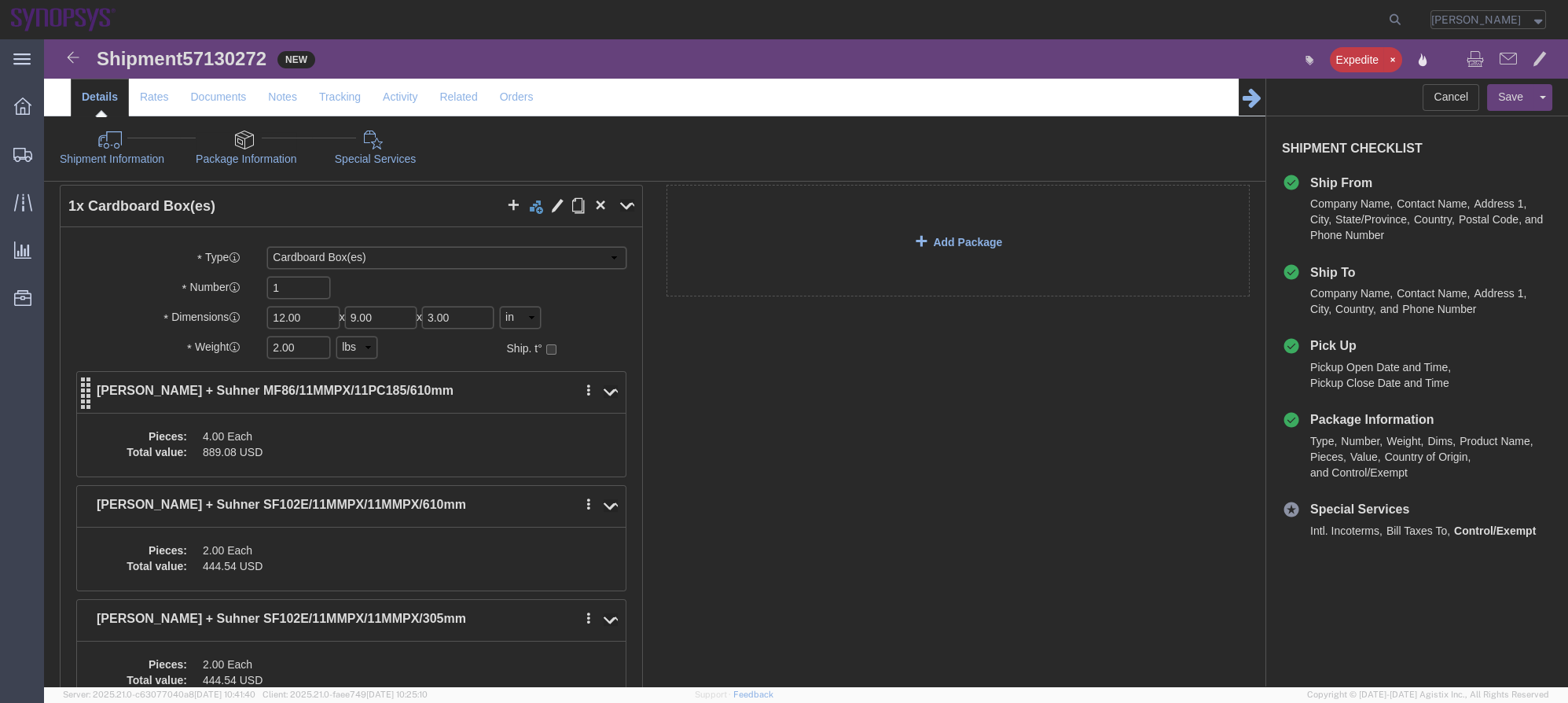
scroll to position [142, 0]
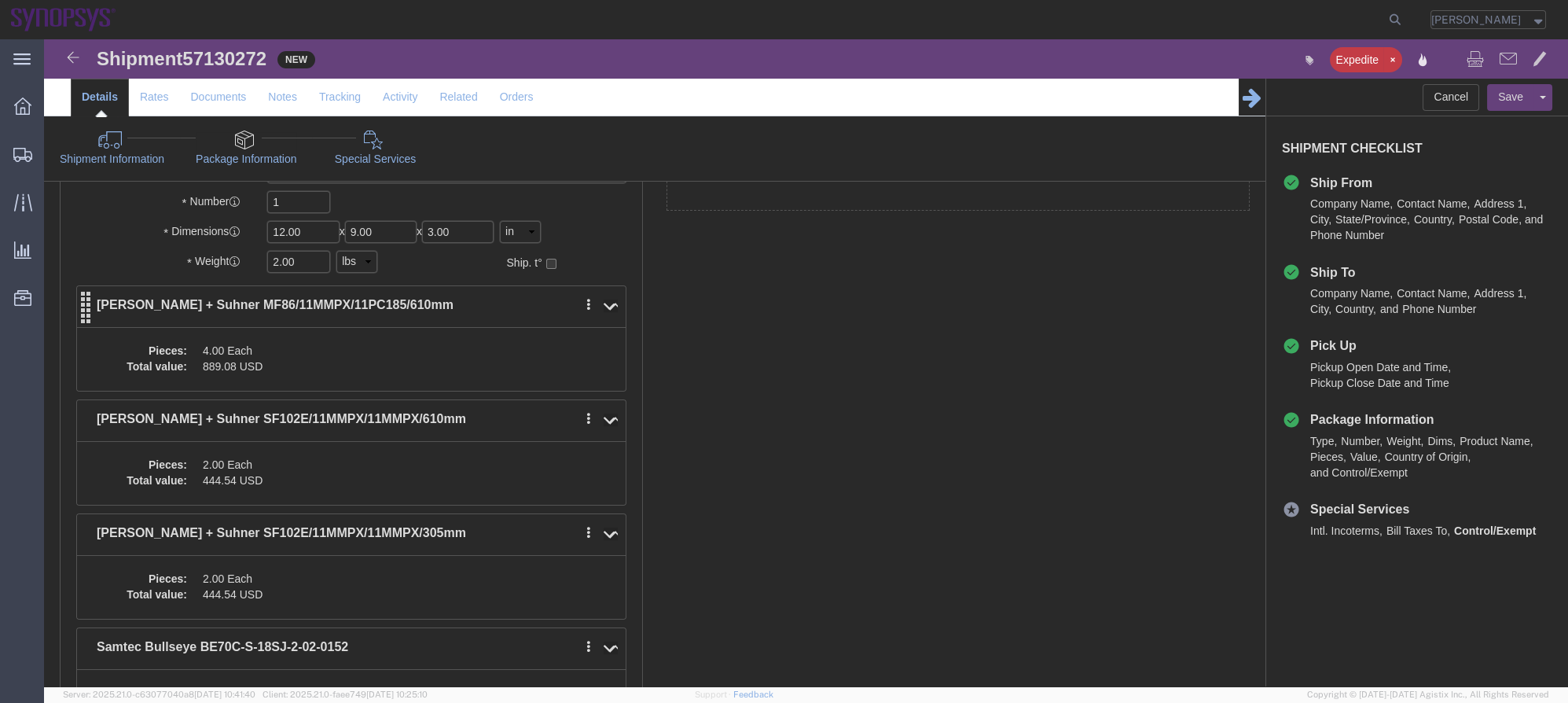
click div "Pieces: 4.00 Each Total value: 889.08 USD"
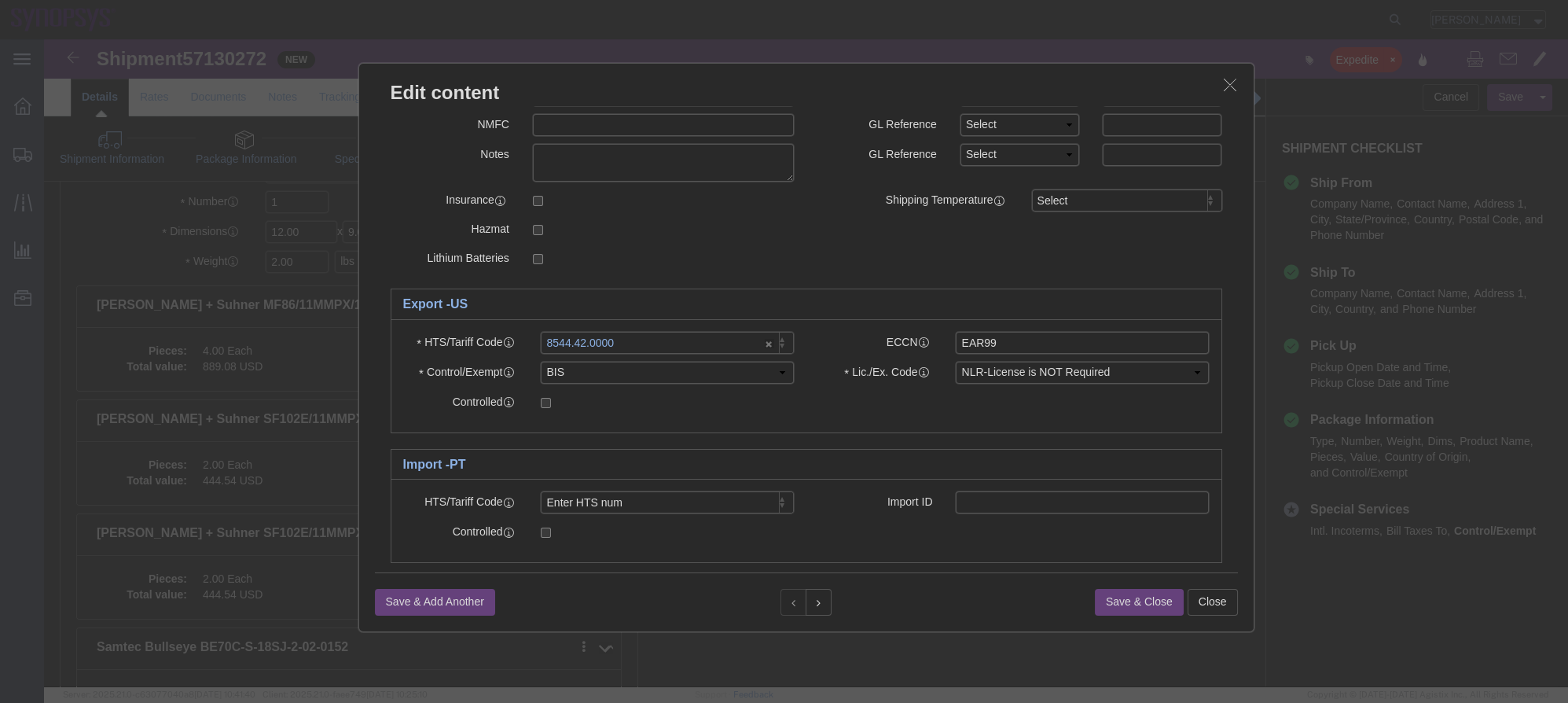
scroll to position [283, 0]
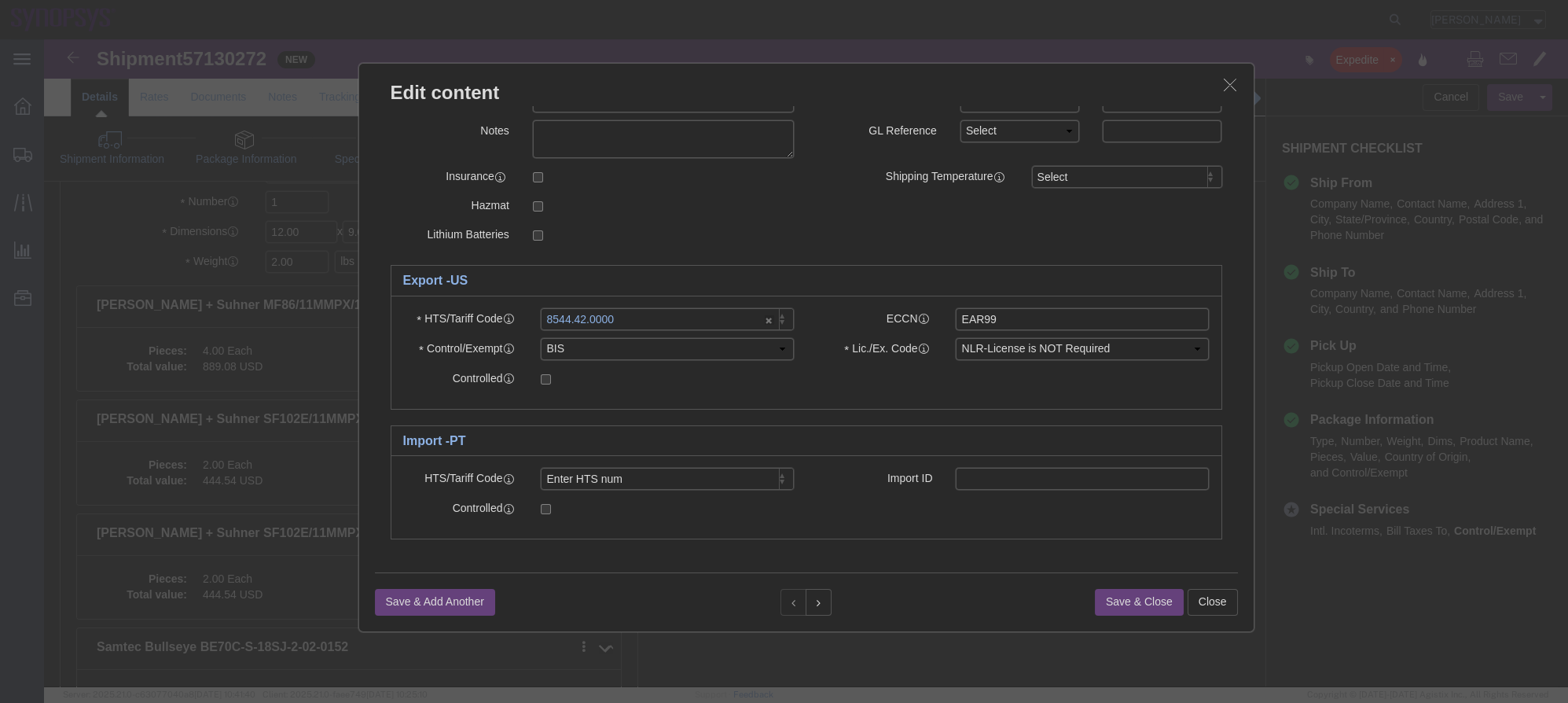
click button "button"
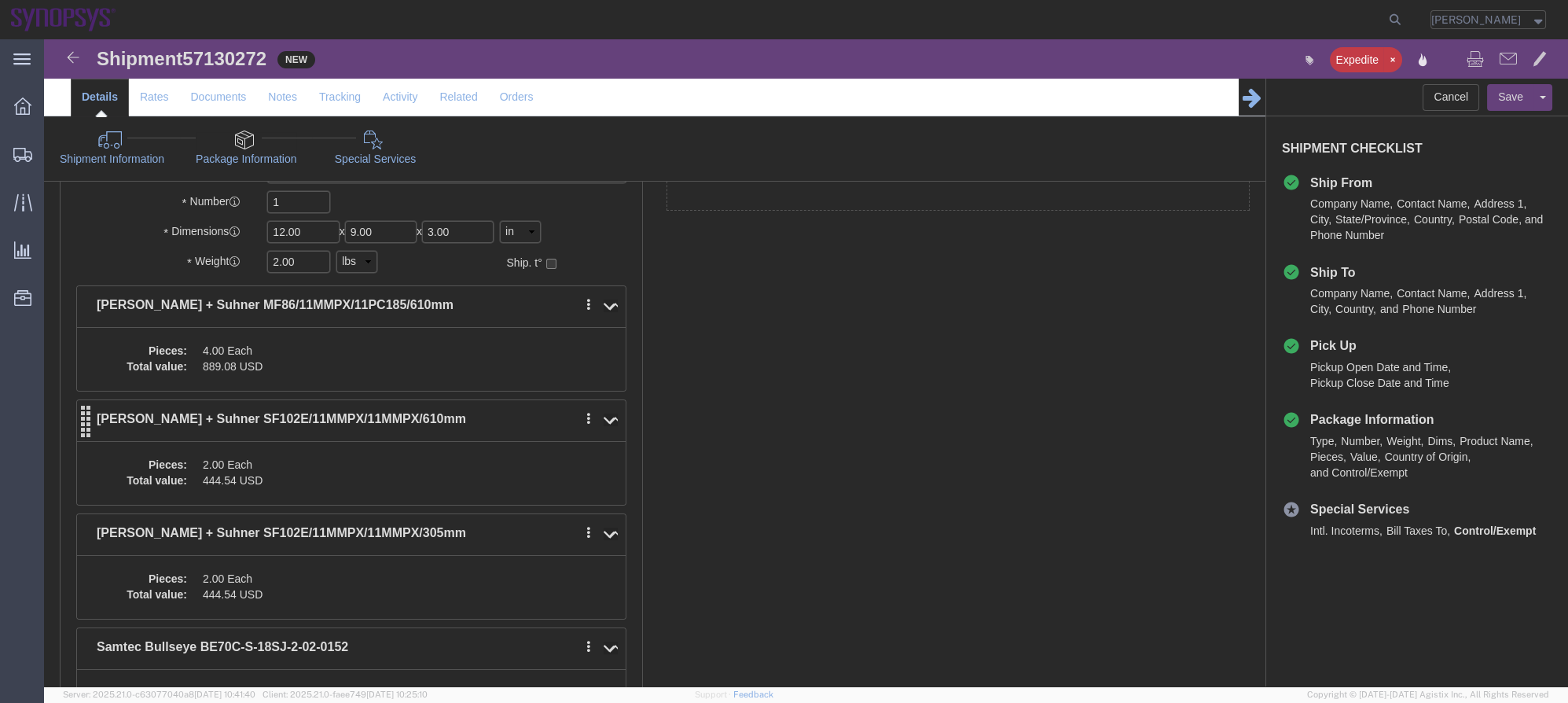
click div "1 x Cardboard Box(es) Package Type Select Bale(s) Basket(s) Bolt(s) Bottle(s) B…"
click dd "2.00 Each"
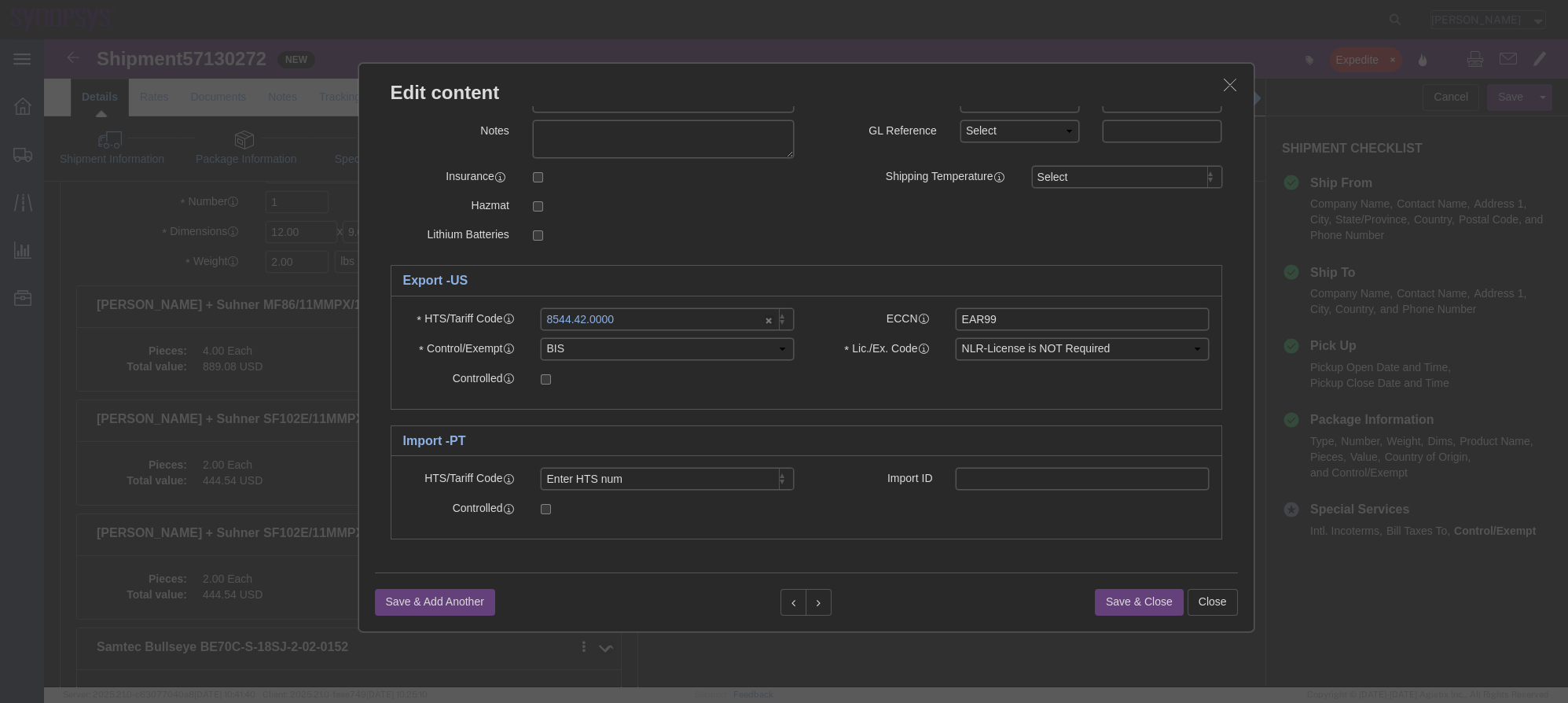
click icon "button"
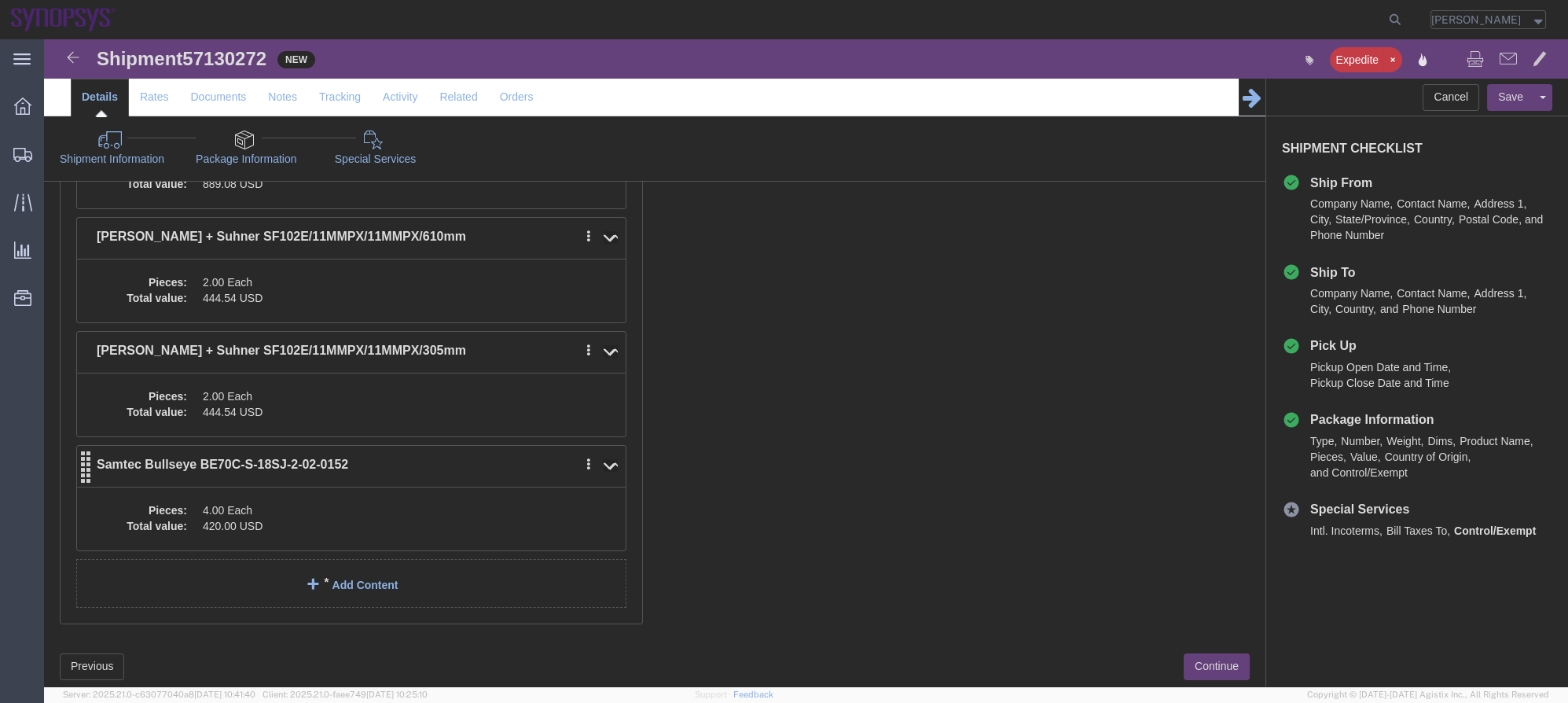
scroll to position [367, 0]
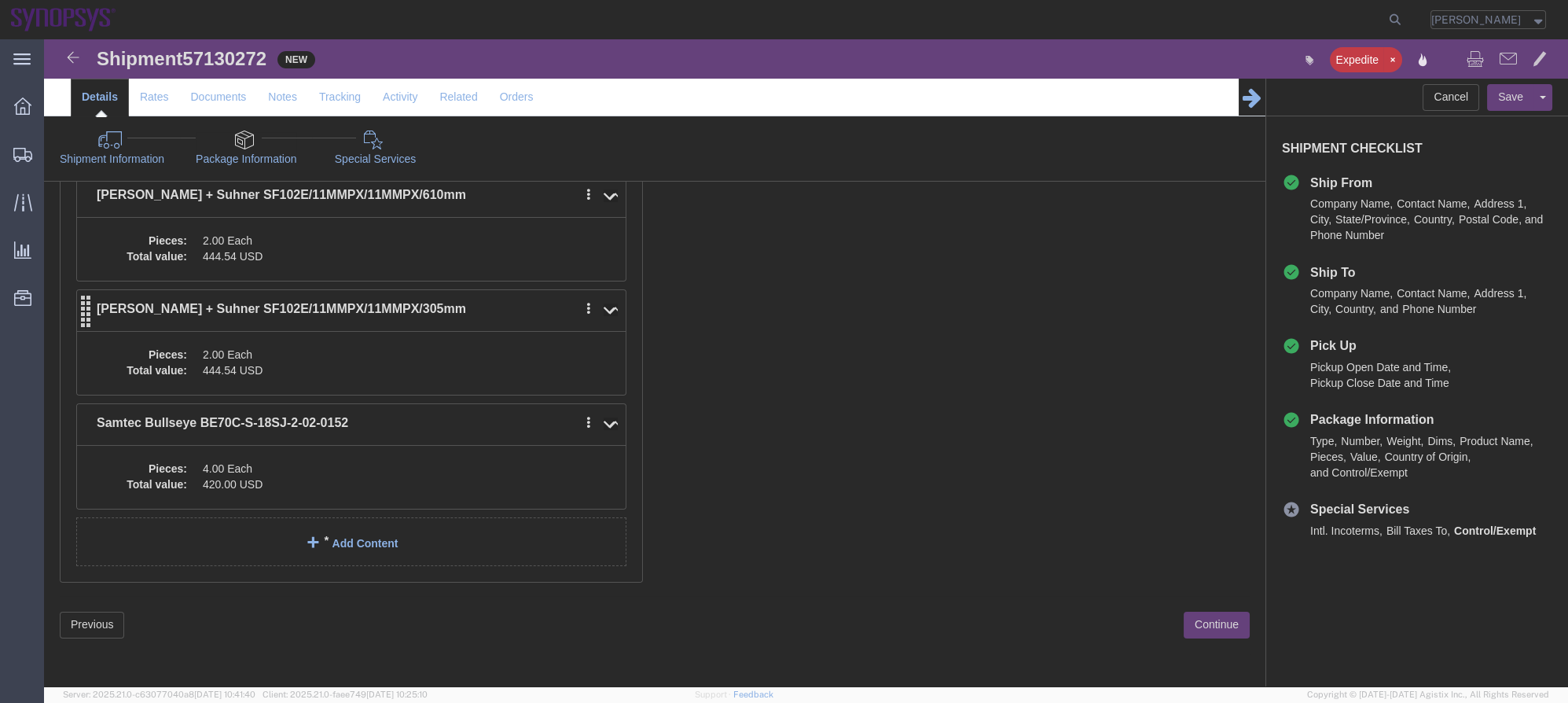
click dd "2.00 Each"
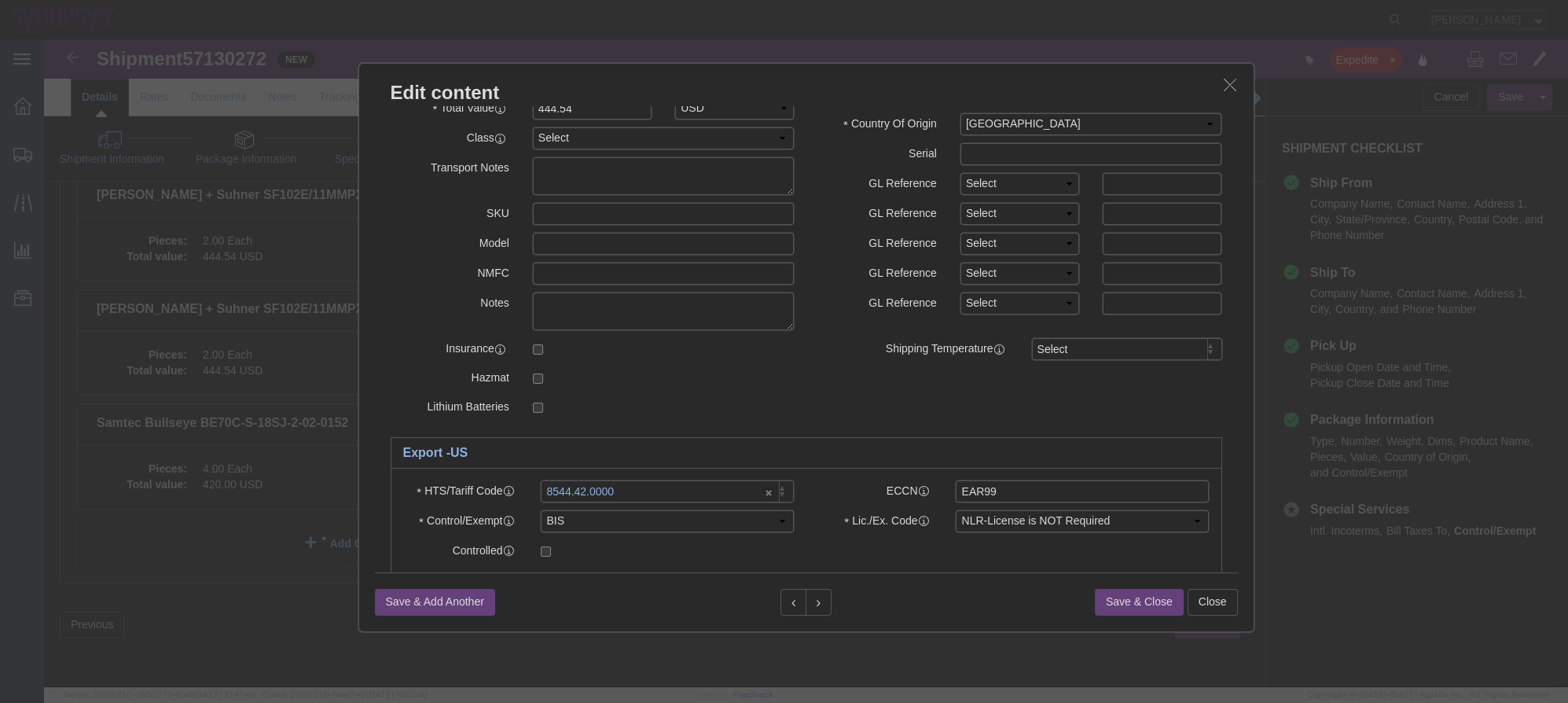
scroll to position [283, 0]
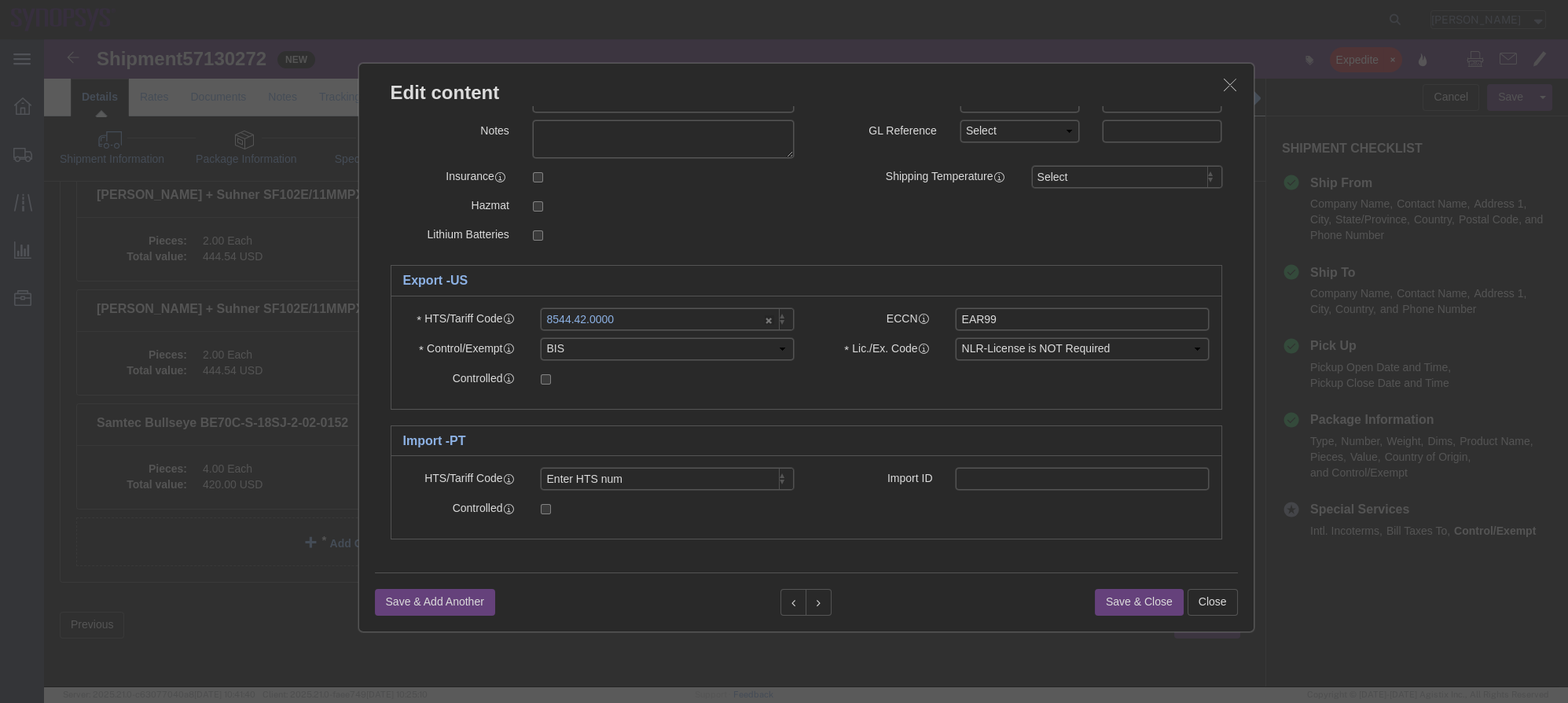
click button "button"
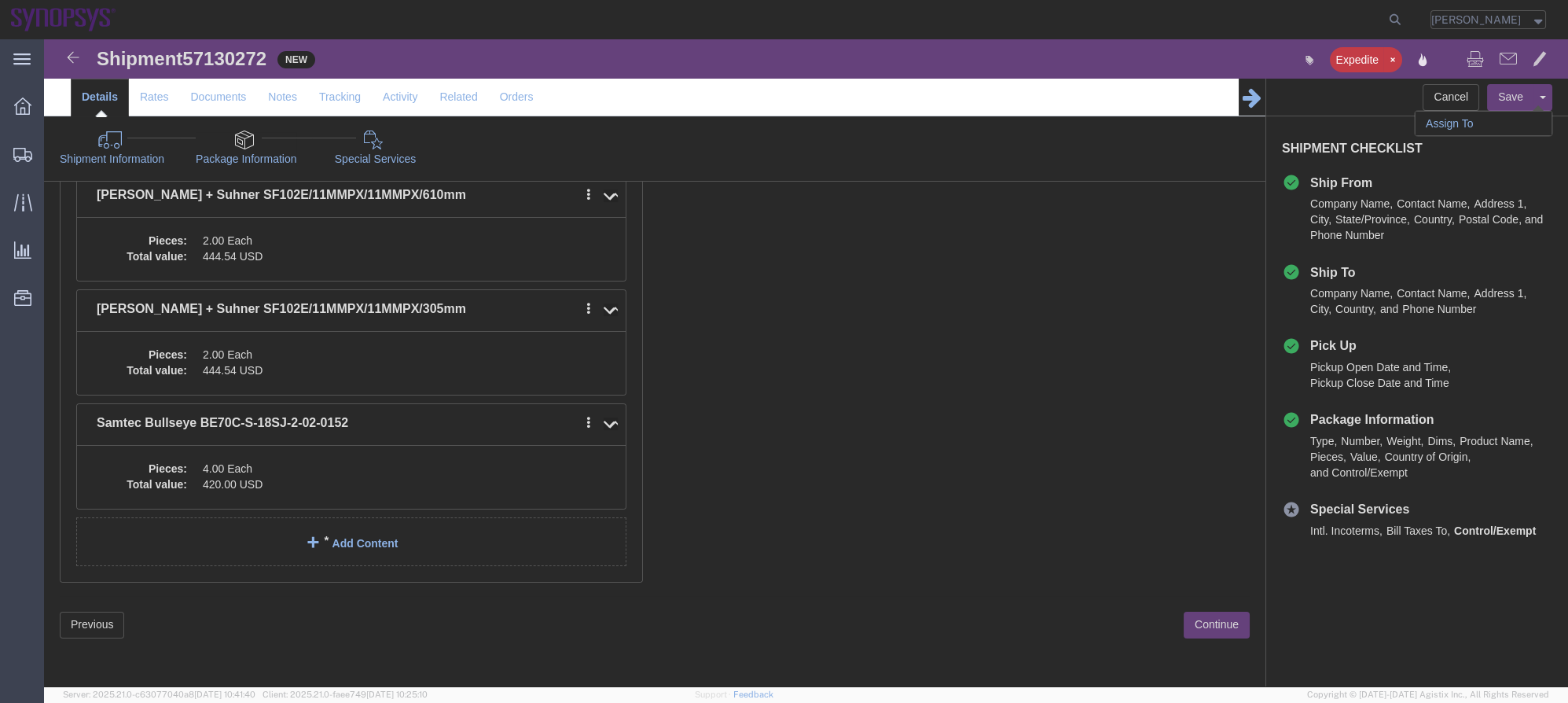
click link "Assign To"
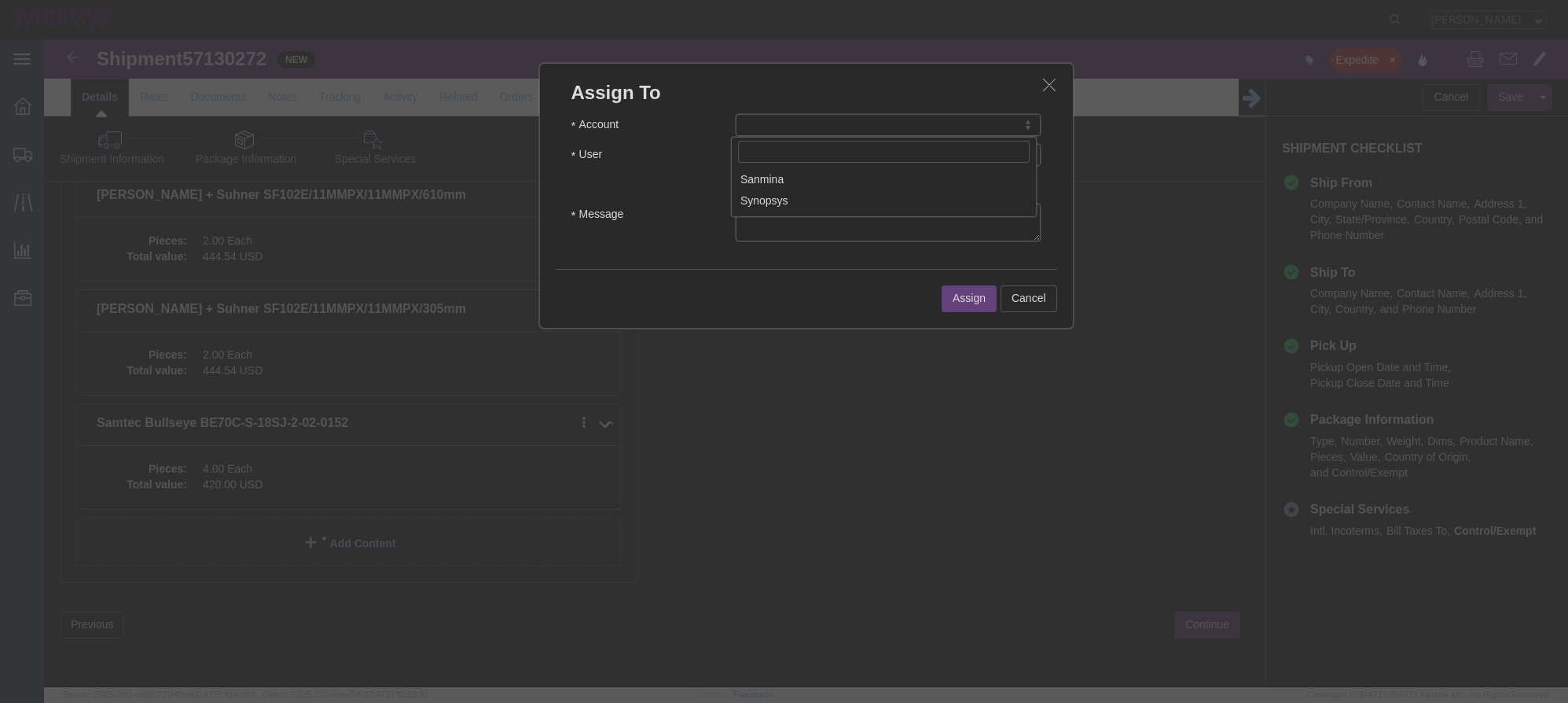
select select "117156"
select select
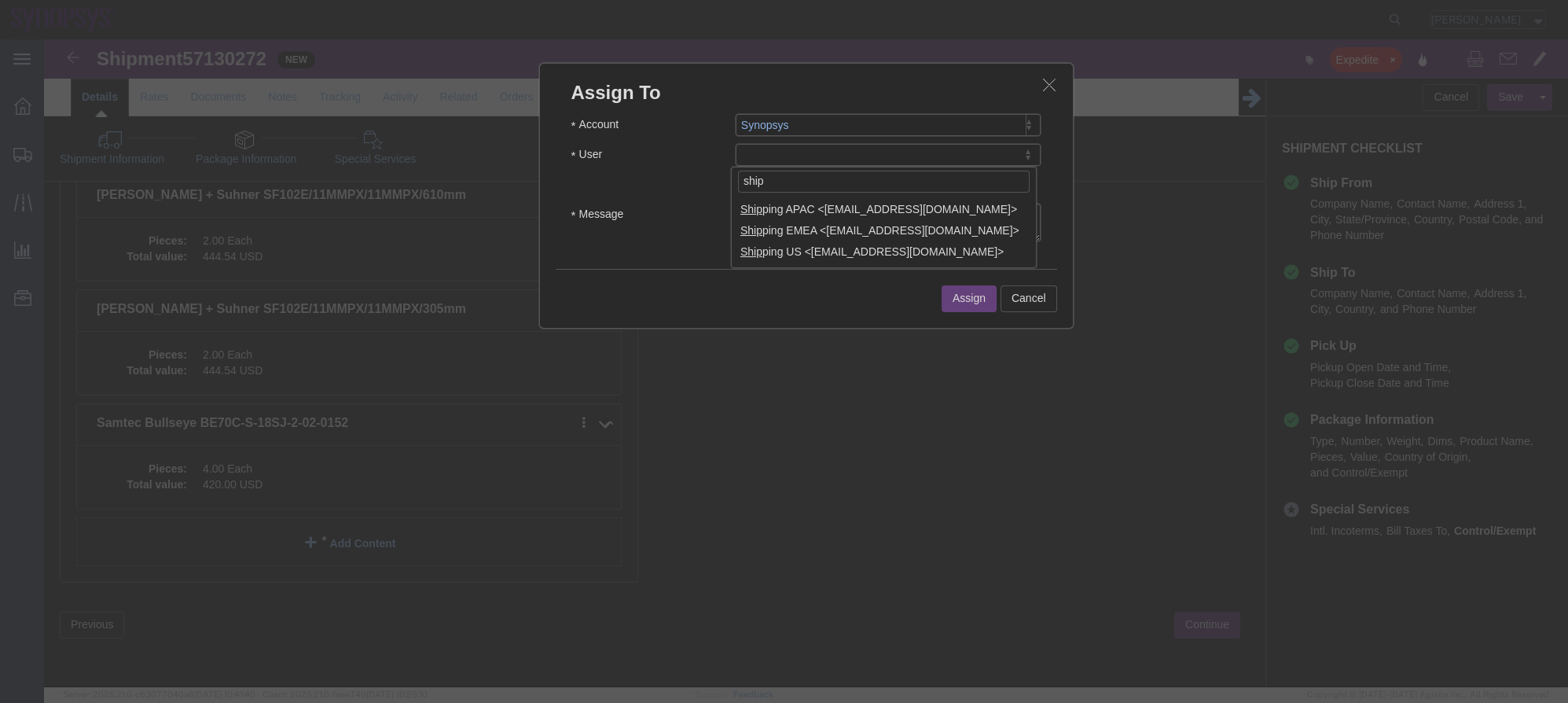
type input "ship"
select select "100122"
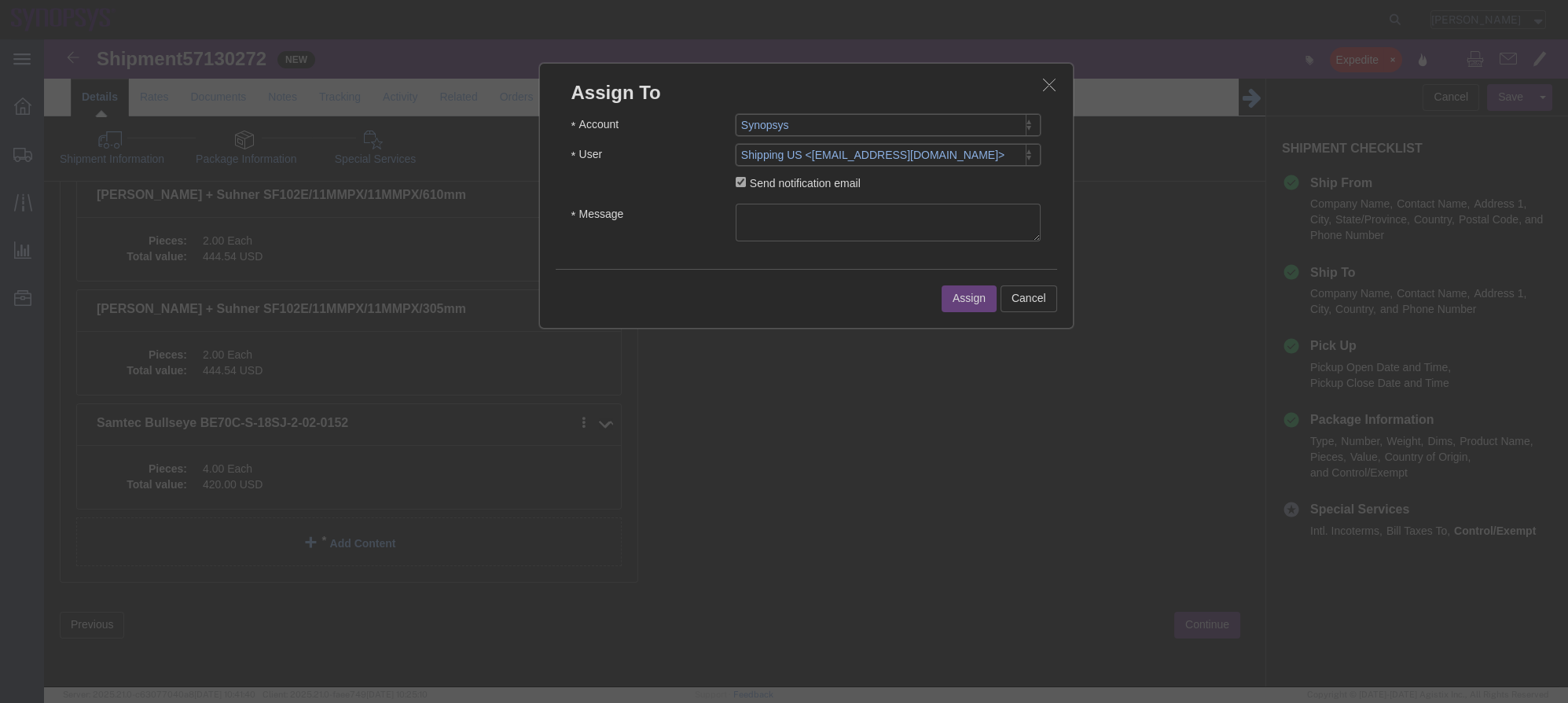
click textarea "Message"
type textarea "a"
click button "Assign"
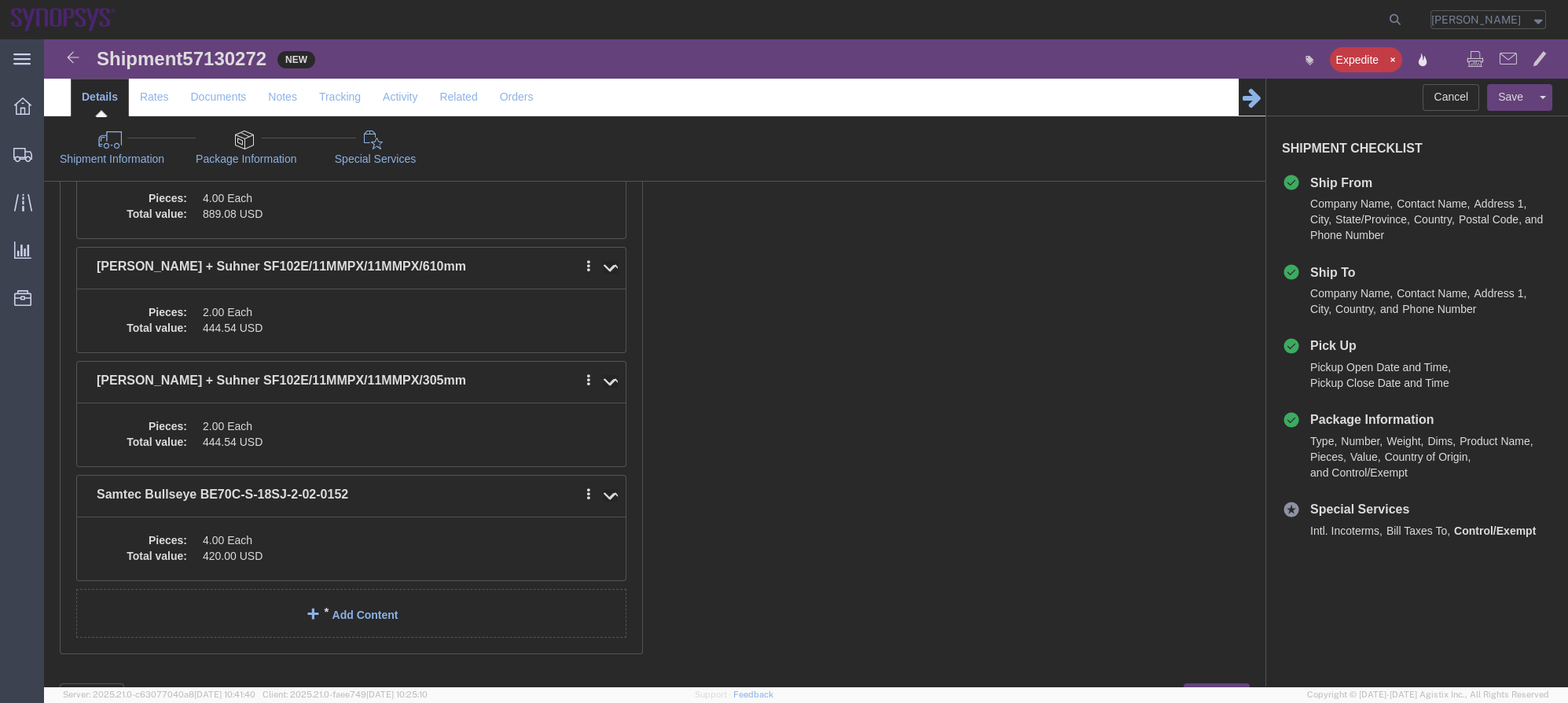
click link "Shipment Information"
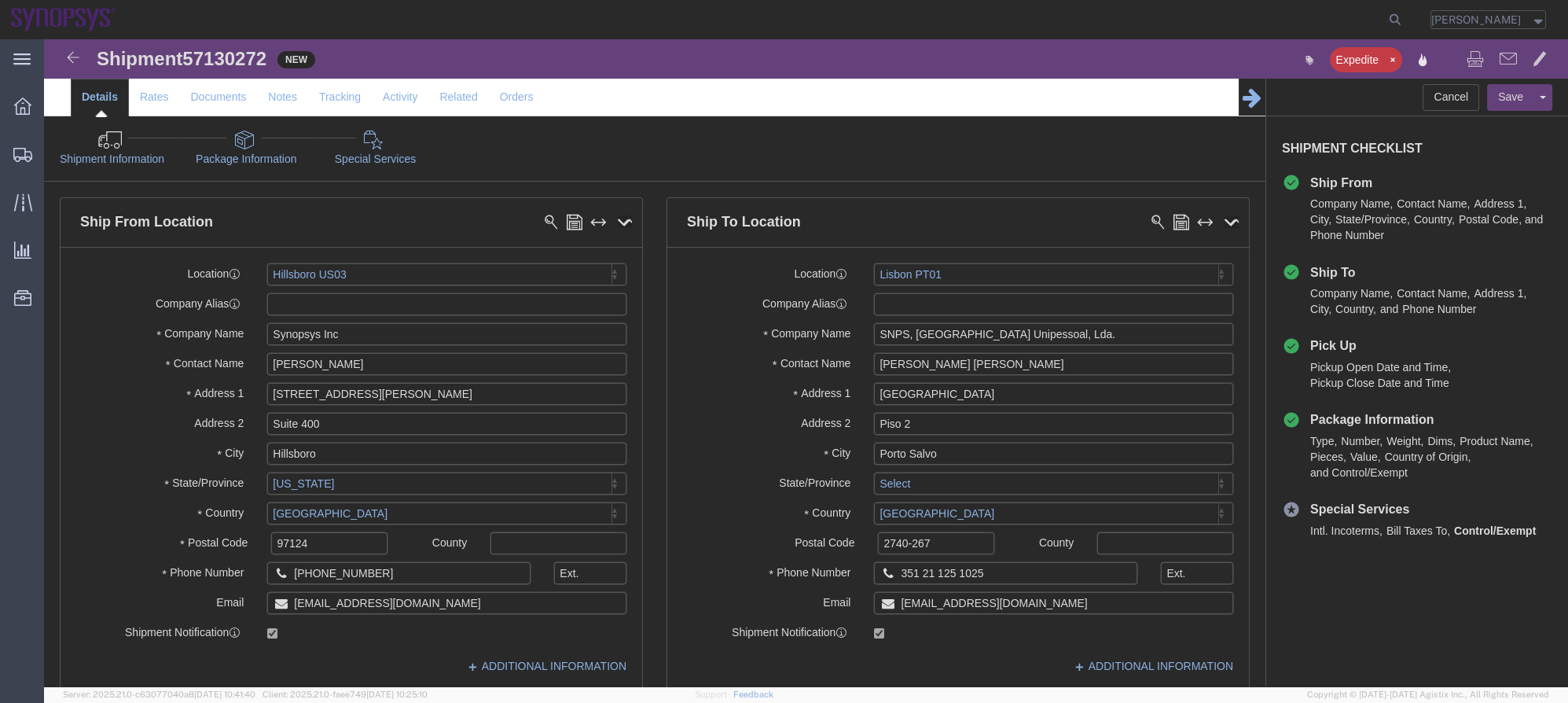
click div "Shipment Information Package Information Special Services"
